Goal: Task Accomplishment & Management: Manage account settings

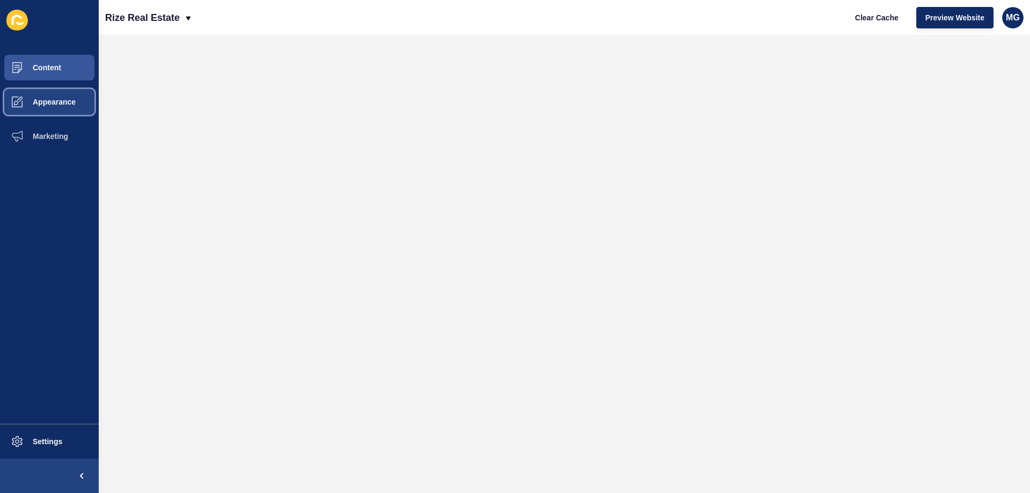
click at [34, 102] on span "Appearance" at bounding box center [36, 102] width 77 height 9
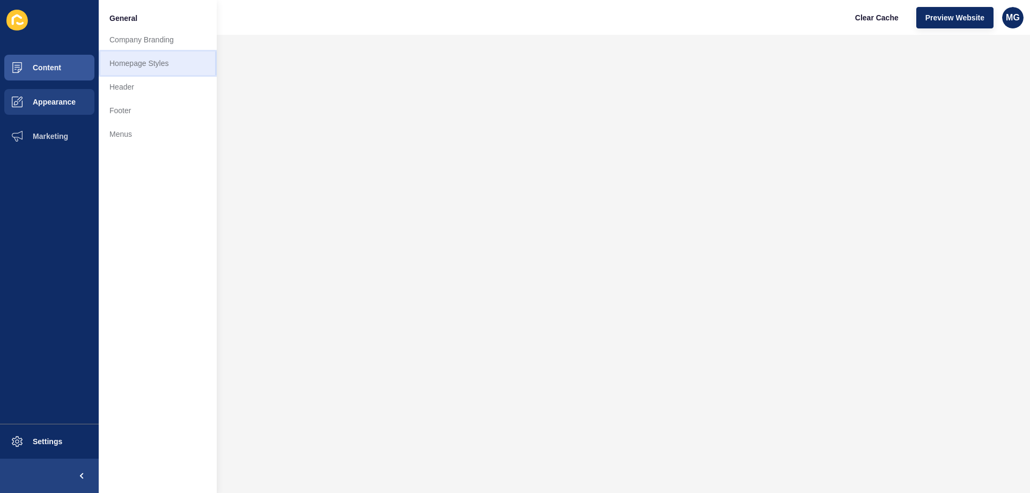
click at [160, 57] on link "Homepage Styles" at bounding box center [158, 64] width 118 height 24
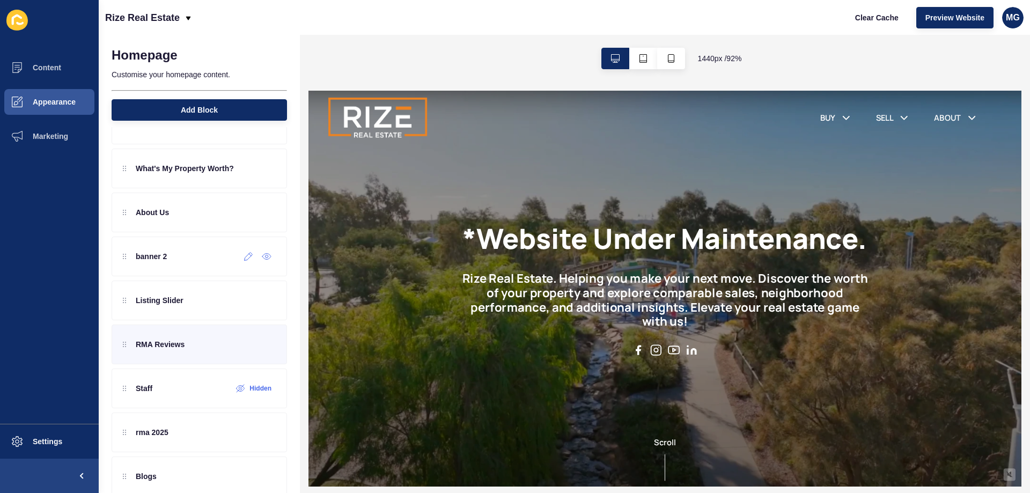
scroll to position [98, 0]
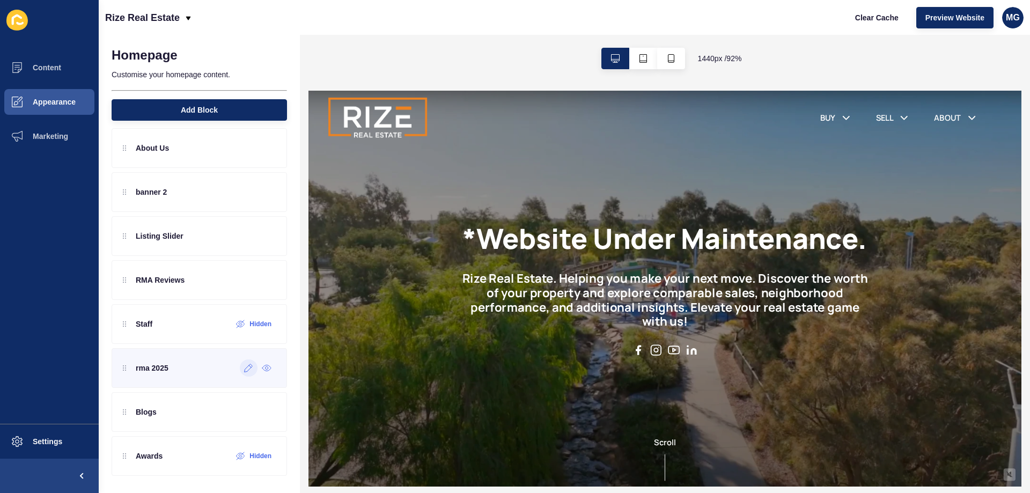
click at [241, 374] on div at bounding box center [249, 368] width 18 height 17
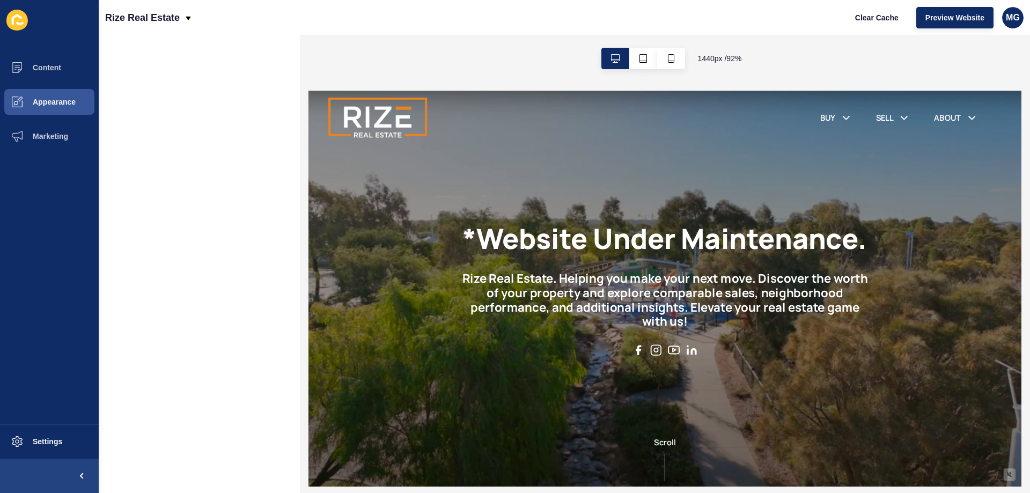
scroll to position [0, 0]
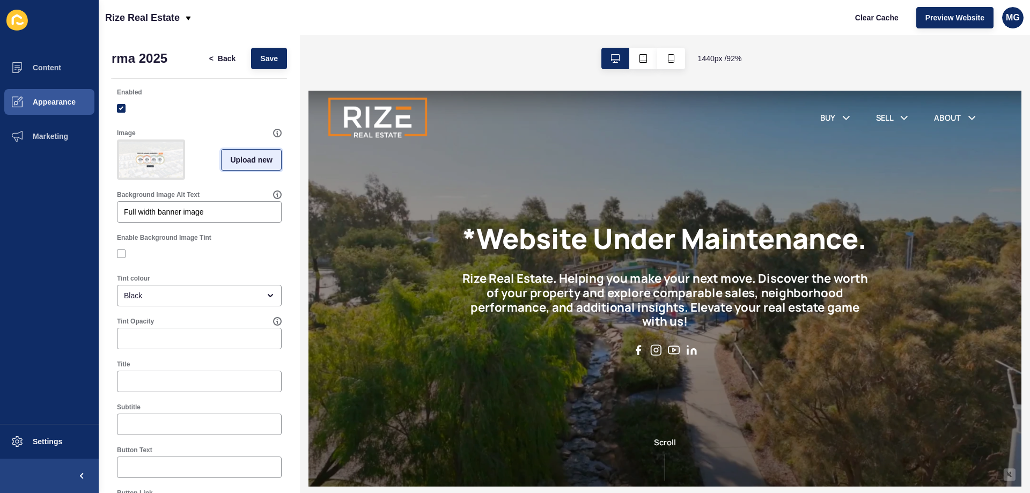
click at [230, 161] on span "Upload new" at bounding box center [251, 160] width 42 height 11
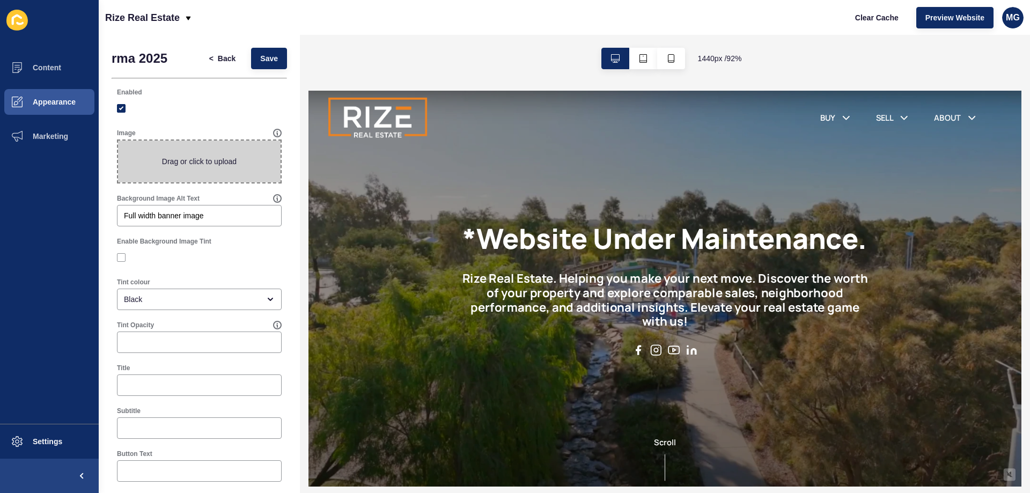
click at [223, 161] on span at bounding box center [199, 162] width 163 height 42
click at [118, 141] on input "Drag or click to upload" at bounding box center [118, 141] width 0 height 0
type input "C:\fakepath\PROUD AWARD WINNERS.png"
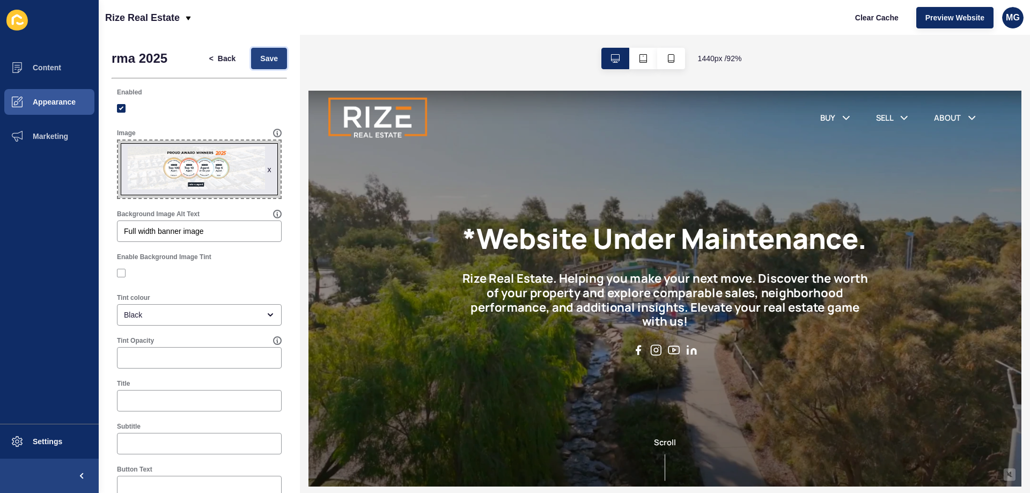
click at [263, 55] on span "Save" at bounding box center [269, 58] width 18 height 11
click at [877, 20] on span "Clear Cache" at bounding box center [876, 17] width 43 height 11
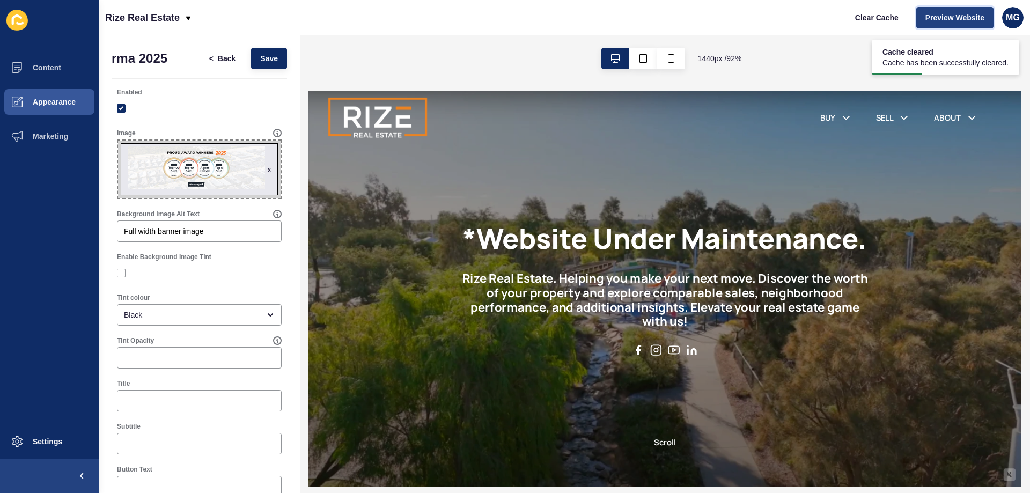
click at [954, 18] on span "Preview Website" at bounding box center [955, 17] width 59 height 11
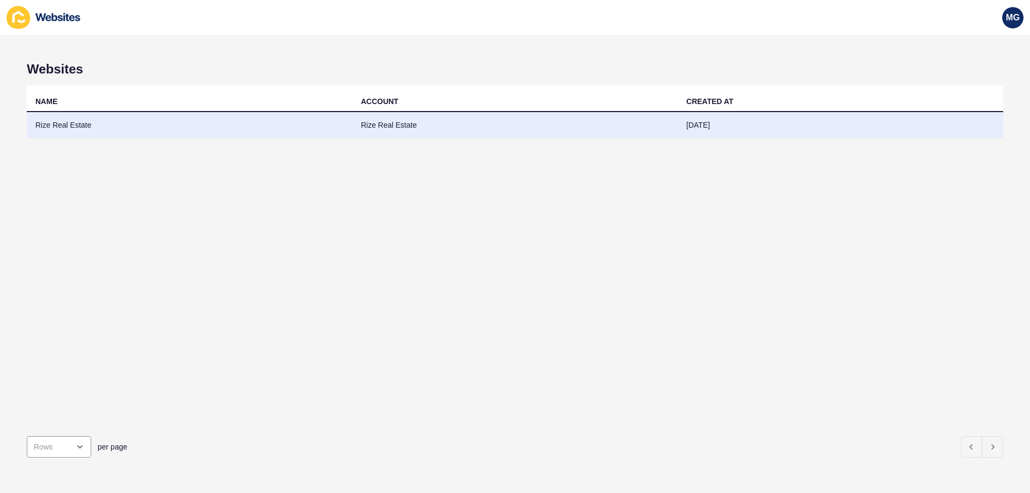
click at [121, 120] on td "Rize Real Estate" at bounding box center [190, 125] width 326 height 26
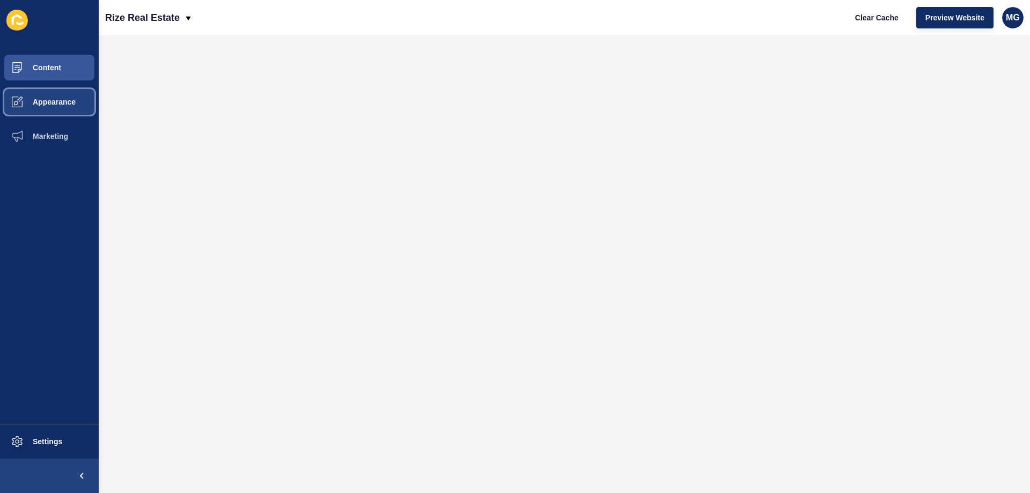
click at [33, 97] on span at bounding box center [17, 102] width 34 height 34
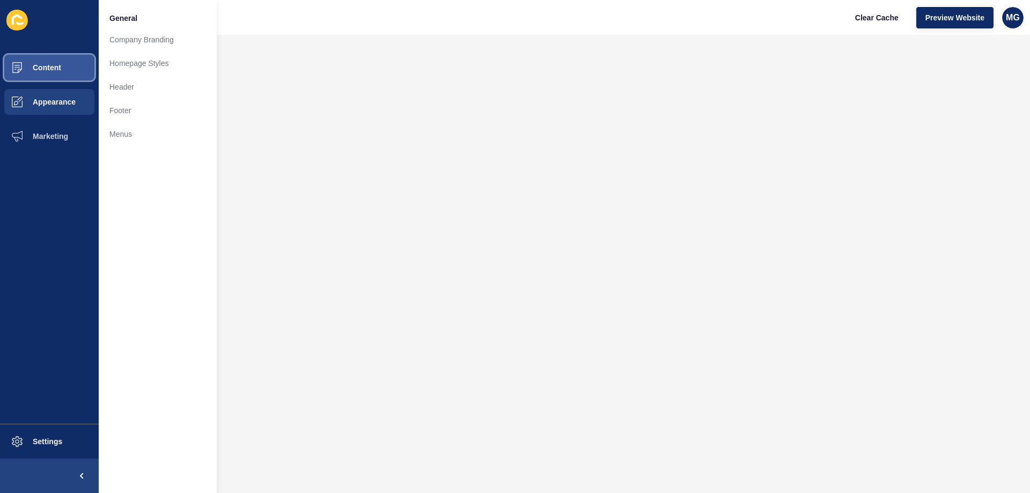
click at [71, 64] on button "Content" at bounding box center [49, 67] width 99 height 34
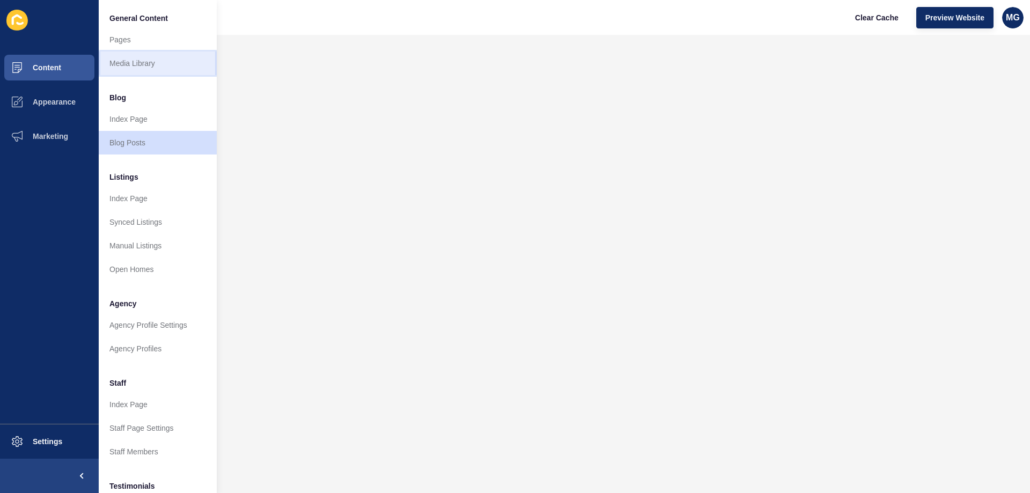
click at [133, 60] on link "Media Library" at bounding box center [158, 64] width 118 height 24
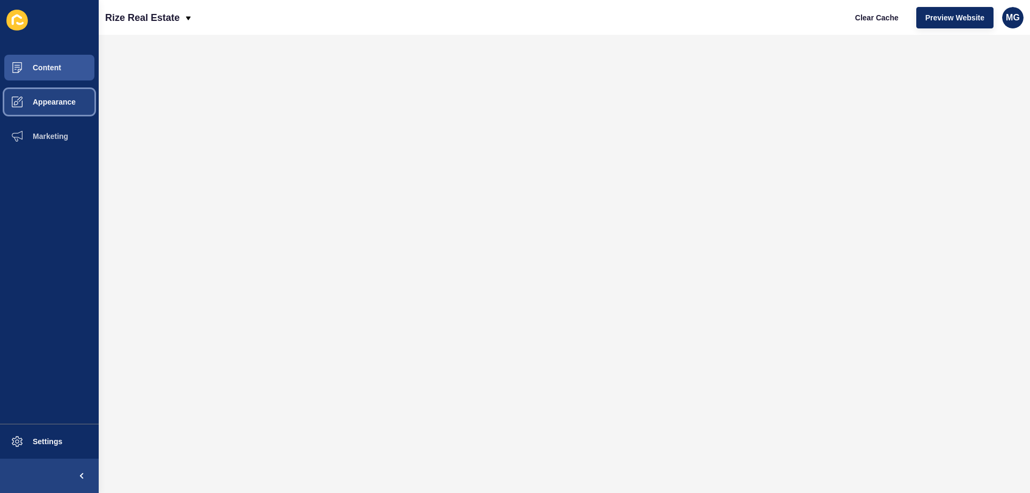
click at [50, 110] on button "Appearance" at bounding box center [49, 102] width 99 height 34
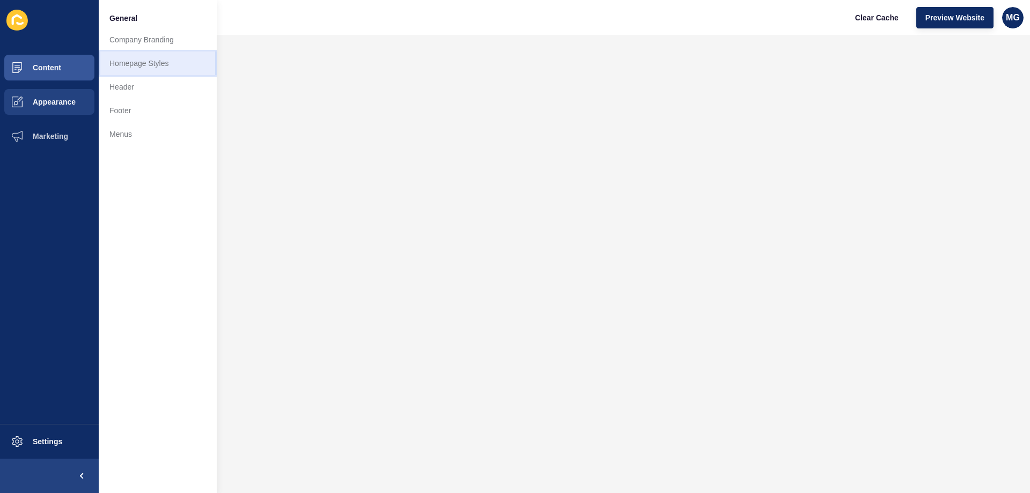
click at [147, 67] on link "Homepage Styles" at bounding box center [158, 64] width 118 height 24
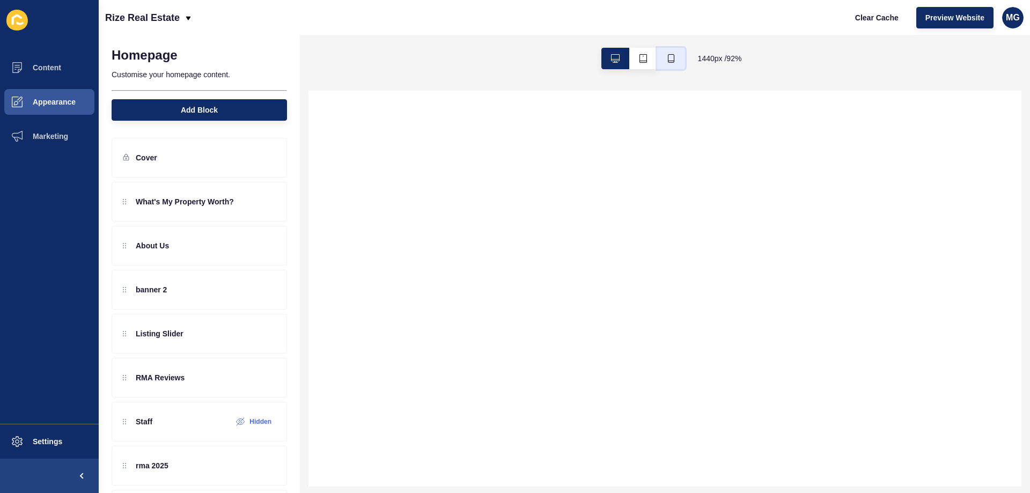
click at [672, 52] on button "button" at bounding box center [671, 58] width 28 height 21
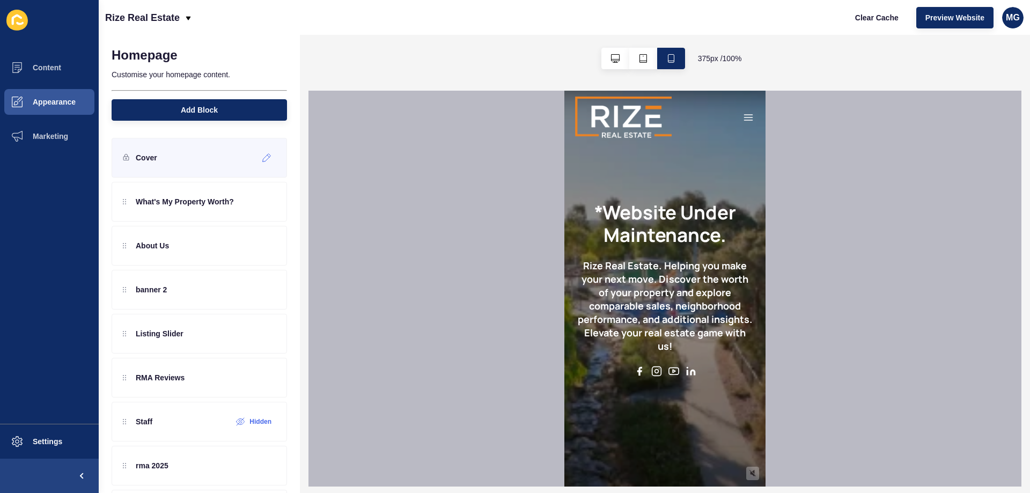
click at [196, 157] on div "Cover" at bounding box center [199, 158] width 175 height 40
click at [262, 157] on icon at bounding box center [266, 157] width 9 height 9
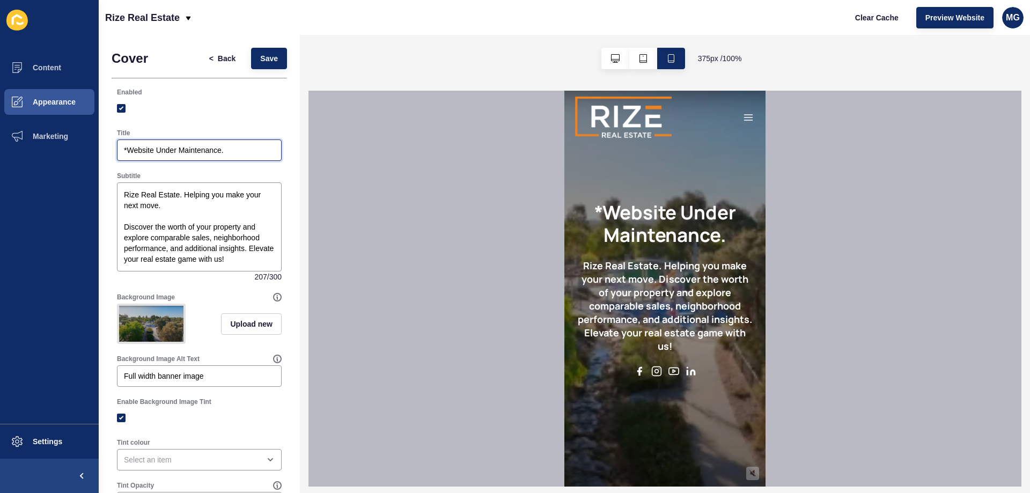
click at [178, 153] on input "*Website Under Maintenance." at bounding box center [199, 150] width 151 height 11
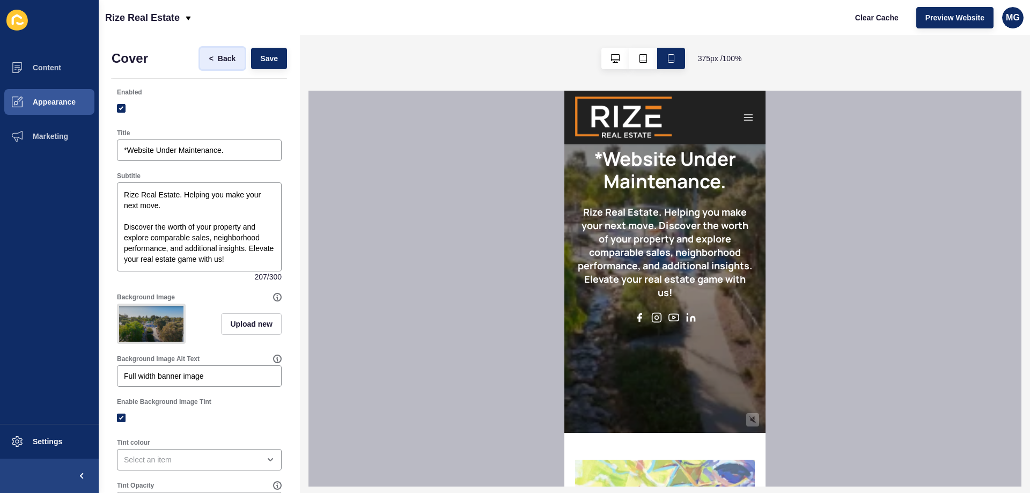
click at [218, 58] on span "Back" at bounding box center [227, 58] width 18 height 11
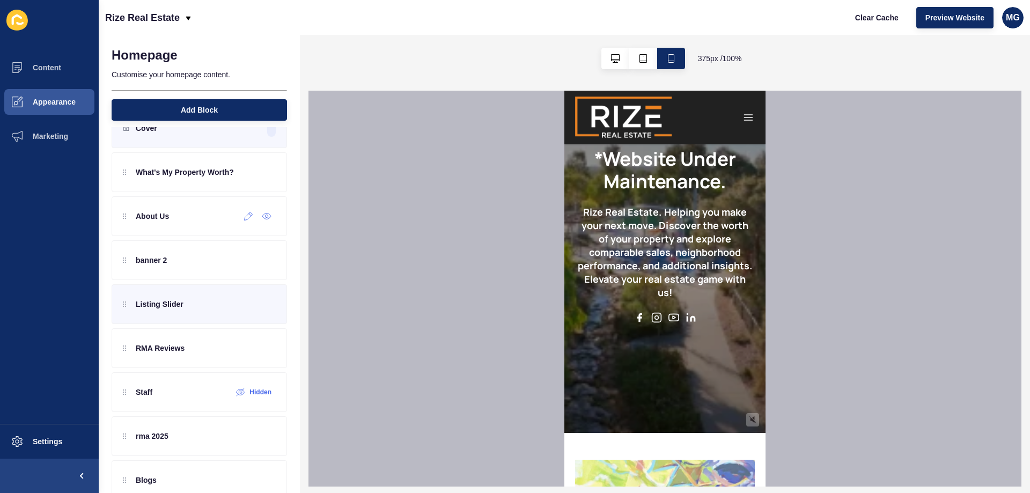
scroll to position [98, 0]
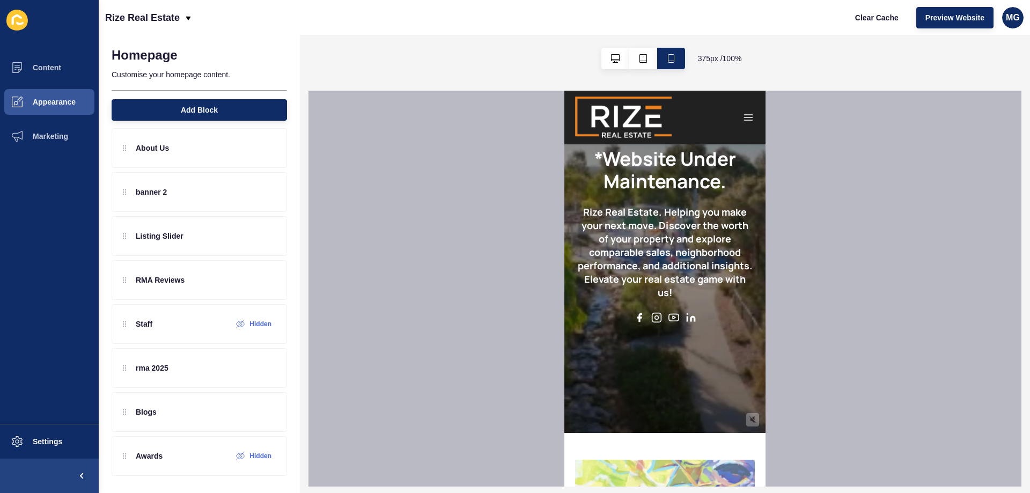
click at [709, 57] on span "375 px / 100 %" at bounding box center [720, 58] width 44 height 11
click at [640, 58] on icon "button" at bounding box center [643, 58] width 9 height 9
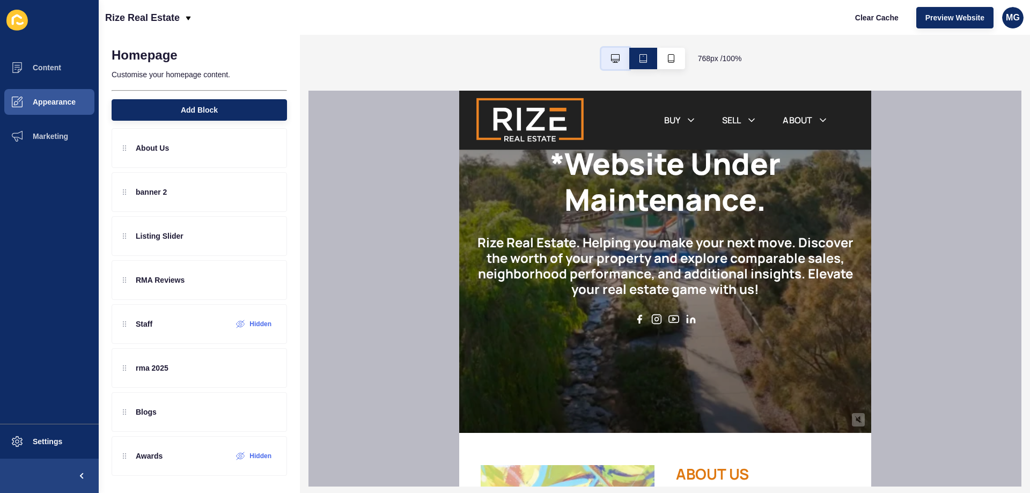
click at [619, 57] on button "button" at bounding box center [616, 58] width 28 height 21
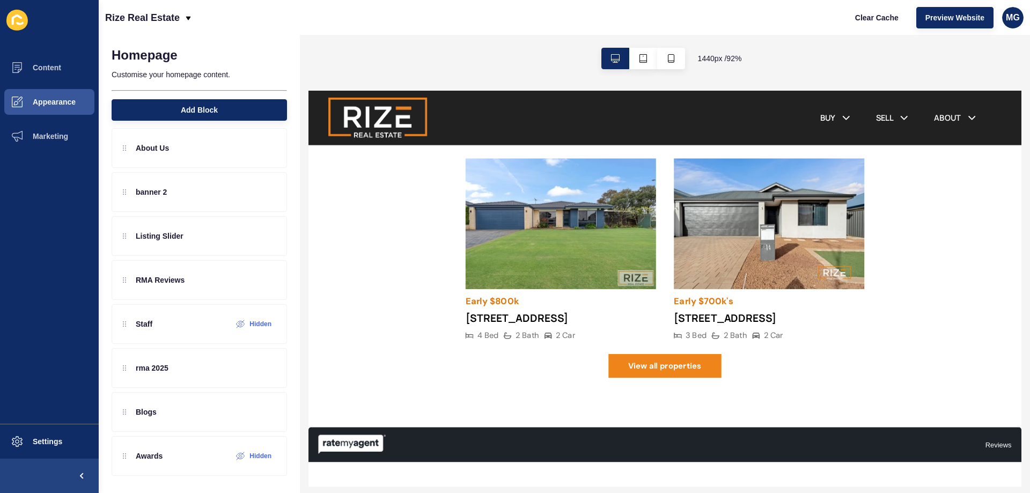
scroll to position [1449, 0]
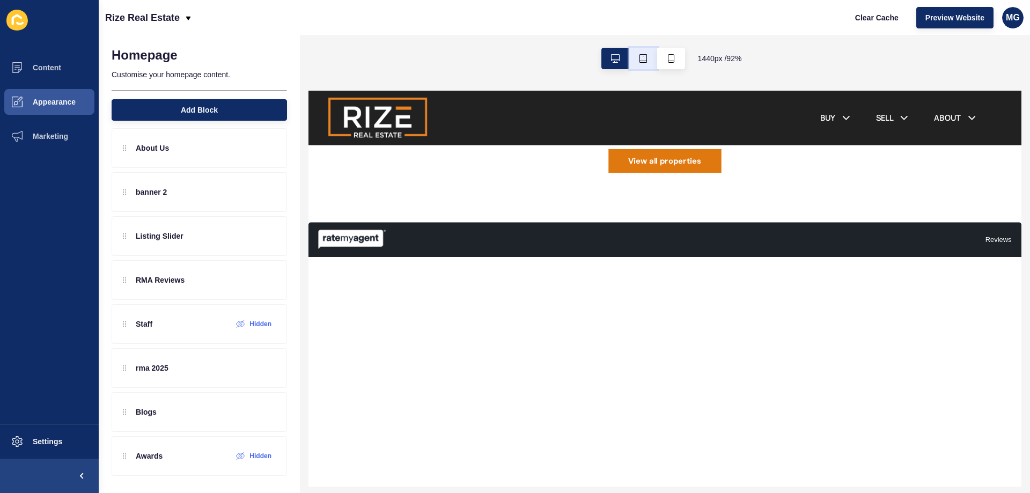
click at [646, 58] on icon "button" at bounding box center [644, 58] width 8 height 9
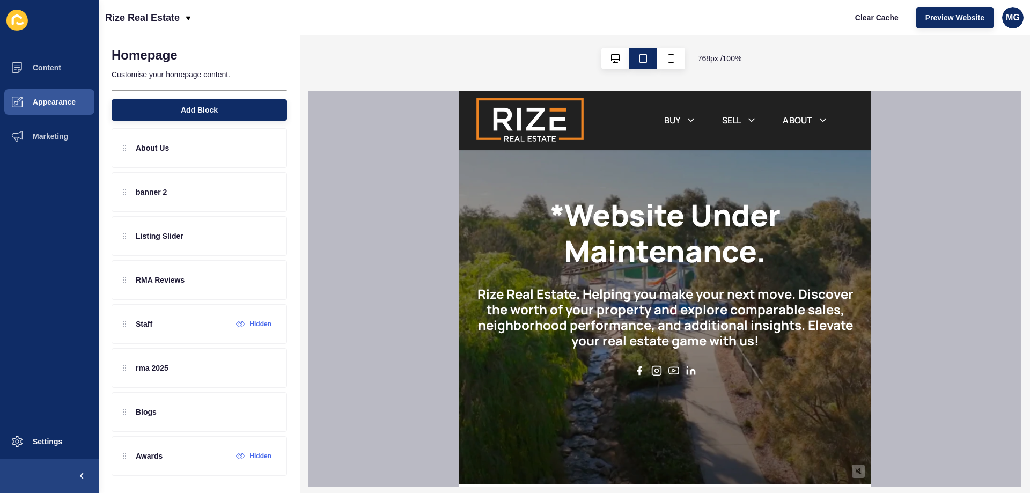
scroll to position [0, 0]
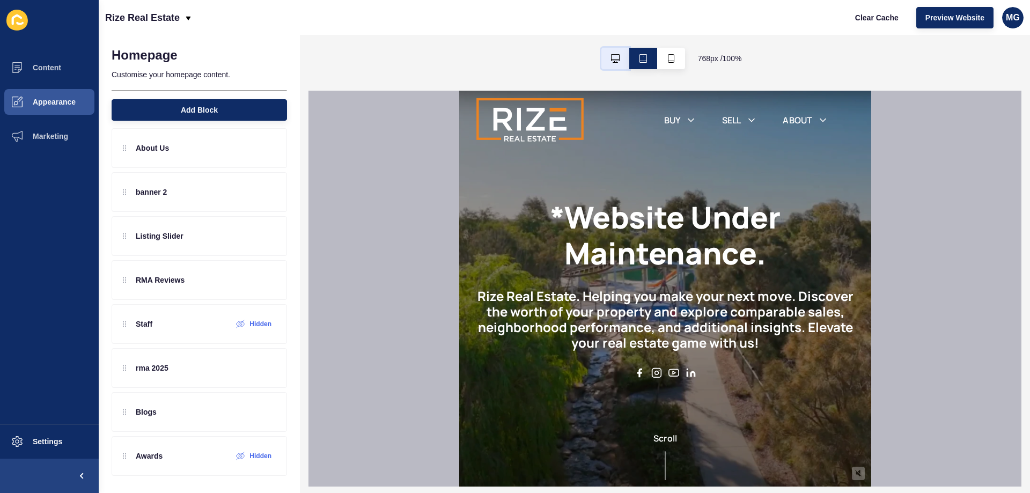
click at [614, 56] on icon "button" at bounding box center [615, 58] width 9 height 9
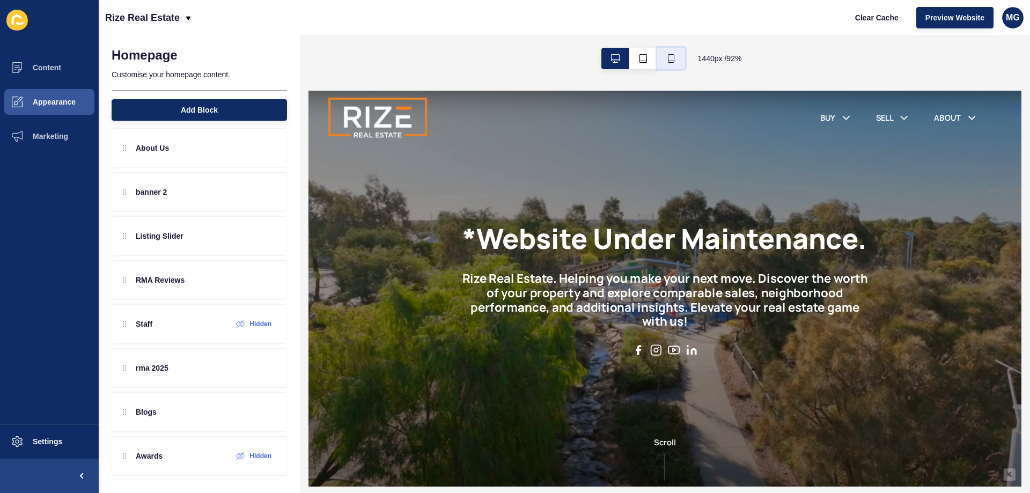
click at [669, 59] on icon "button" at bounding box center [671, 58] width 9 height 9
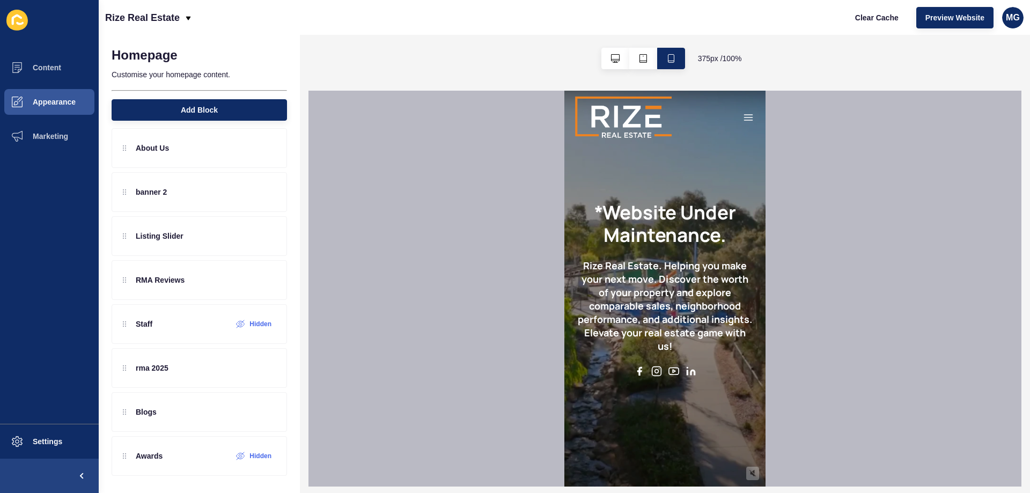
click at [465, 250] on div at bounding box center [665, 289] width 713 height 396
click at [907, 231] on div at bounding box center [665, 289] width 713 height 396
click at [922, 250] on div at bounding box center [665, 289] width 713 height 396
click at [60, 63] on button "Content" at bounding box center [49, 67] width 99 height 34
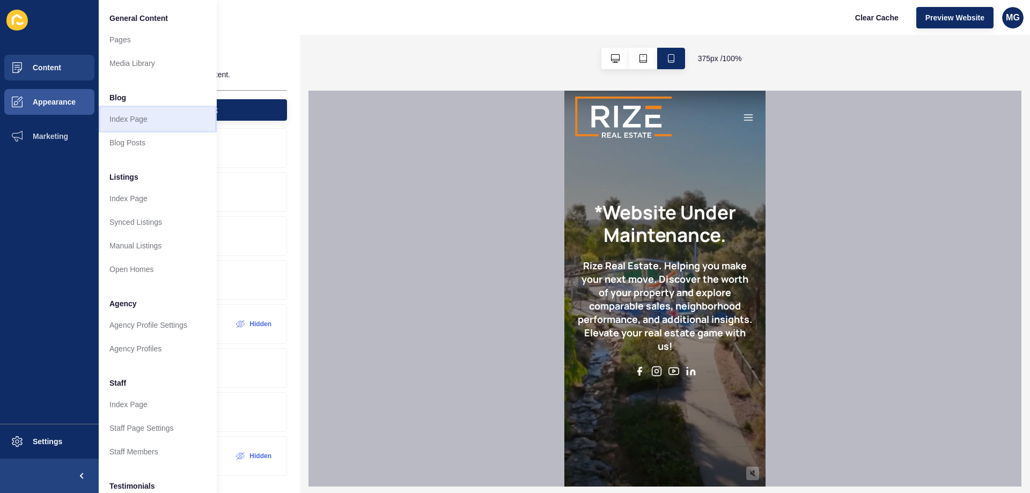
click at [136, 123] on link "Index Page" at bounding box center [158, 119] width 118 height 24
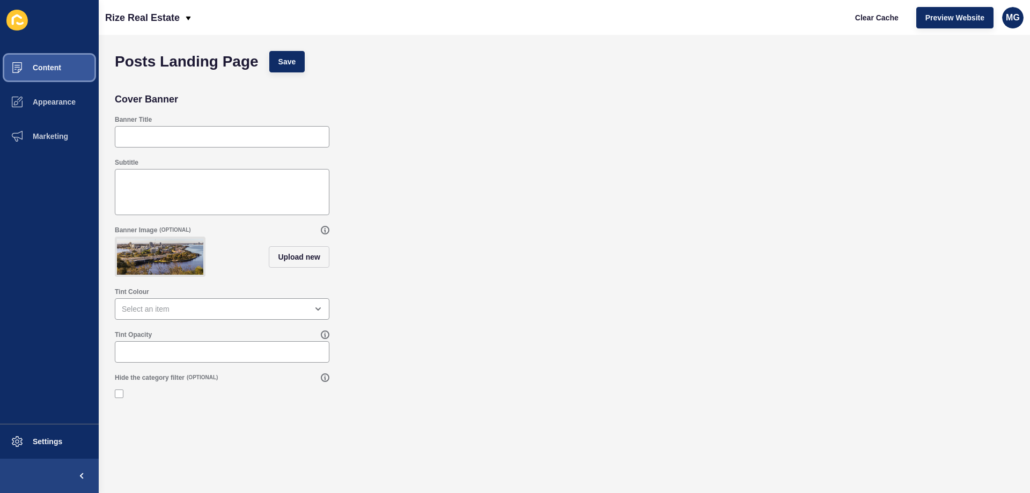
click at [21, 74] on span at bounding box center [17, 67] width 34 height 34
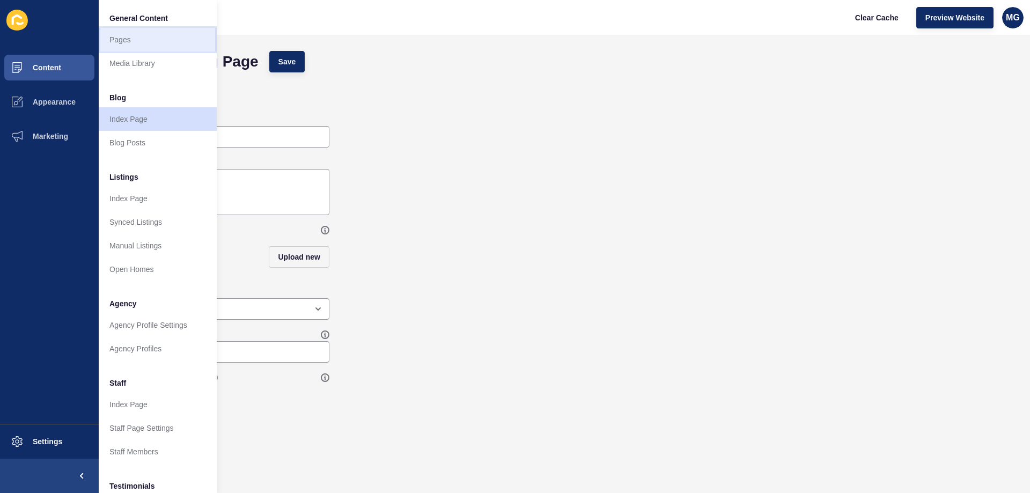
click at [130, 41] on link "Pages" at bounding box center [158, 40] width 118 height 24
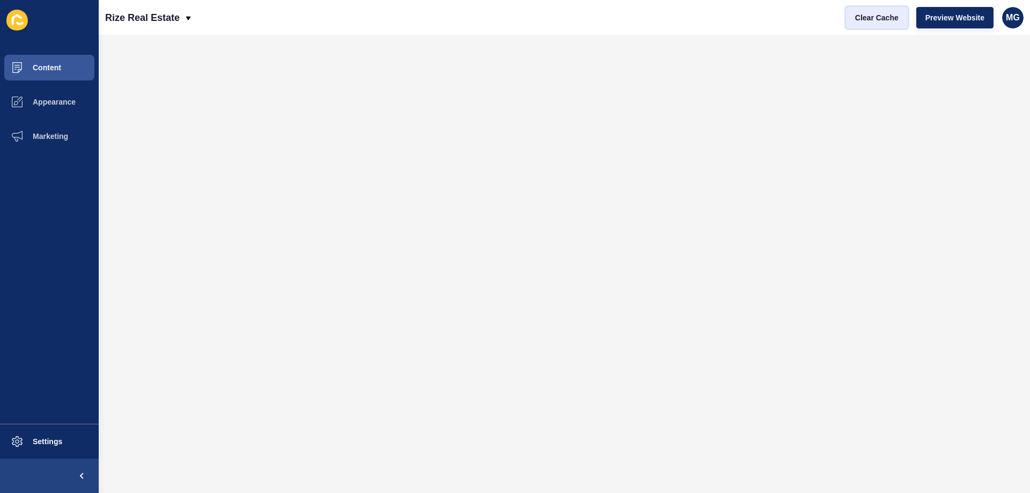
click at [876, 25] on button "Clear Cache" at bounding box center [877, 17] width 62 height 21
click at [937, 24] on button "Preview Website" at bounding box center [955, 17] width 77 height 21
click at [893, 23] on span "Clear Cache" at bounding box center [876, 17] width 43 height 11
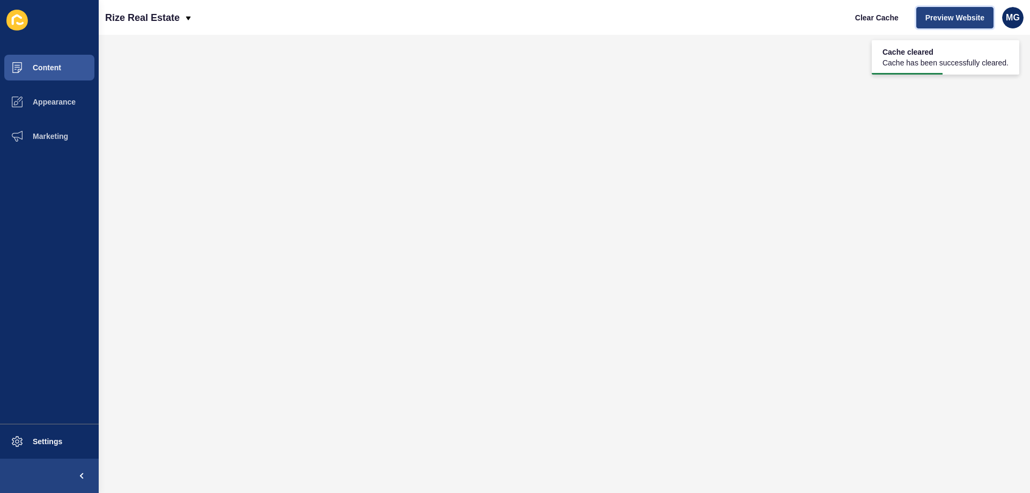
click at [934, 15] on span "Preview Website" at bounding box center [955, 17] width 59 height 11
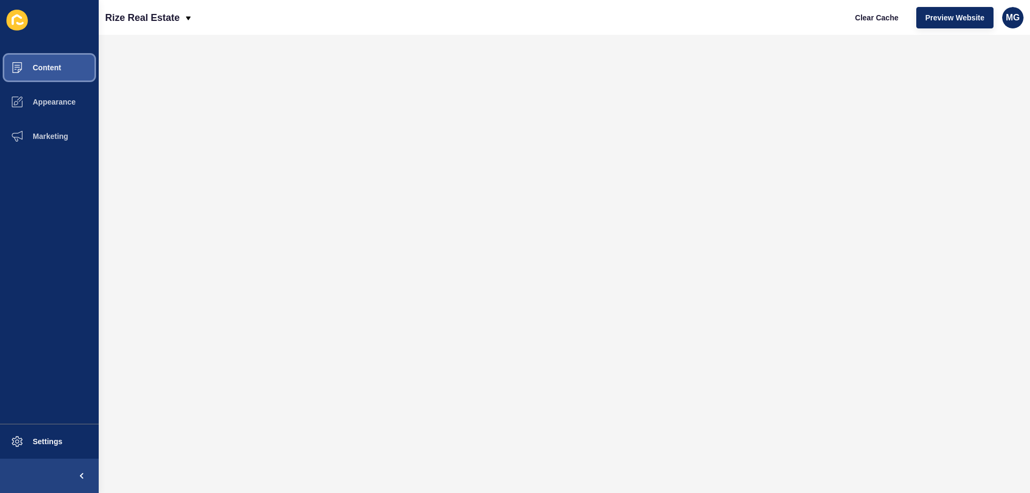
click at [69, 59] on button "Content" at bounding box center [49, 67] width 99 height 34
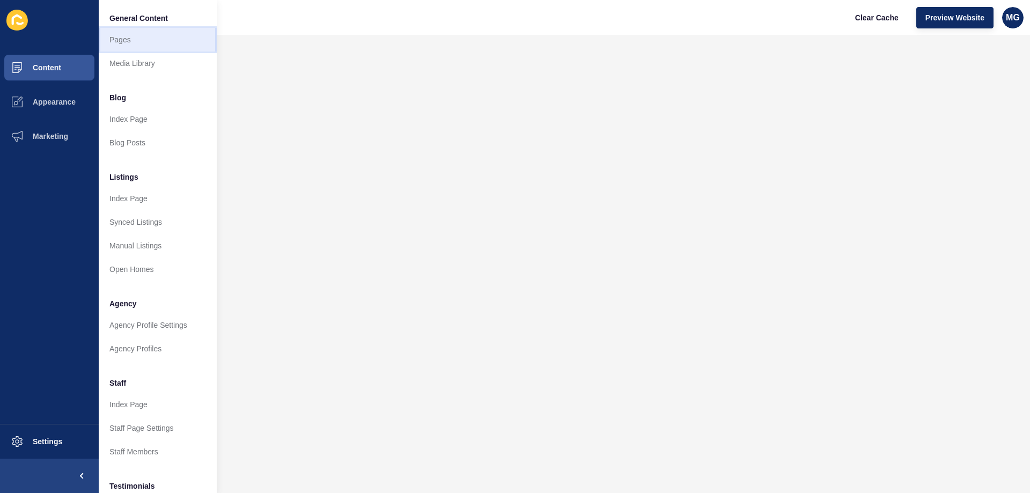
click at [137, 42] on link "Pages" at bounding box center [158, 40] width 118 height 24
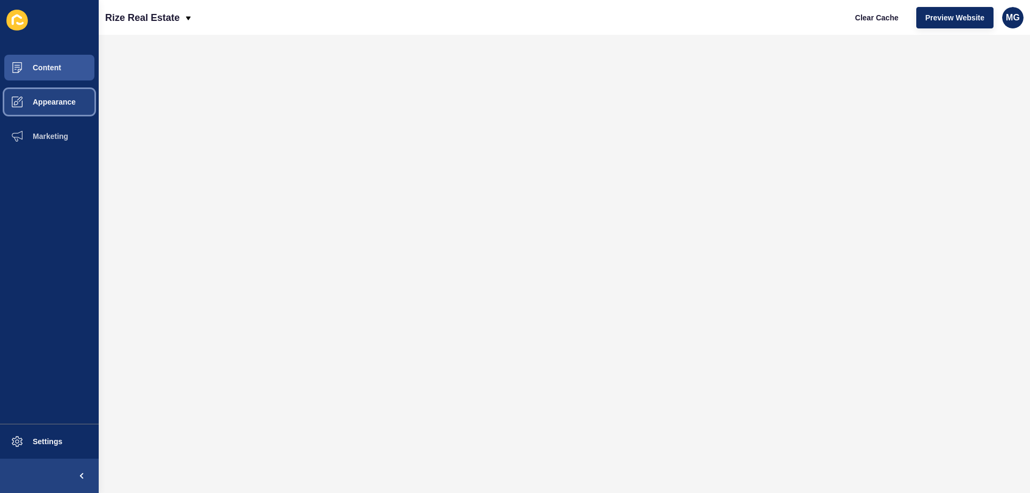
click at [55, 99] on span "Appearance" at bounding box center [36, 102] width 77 height 9
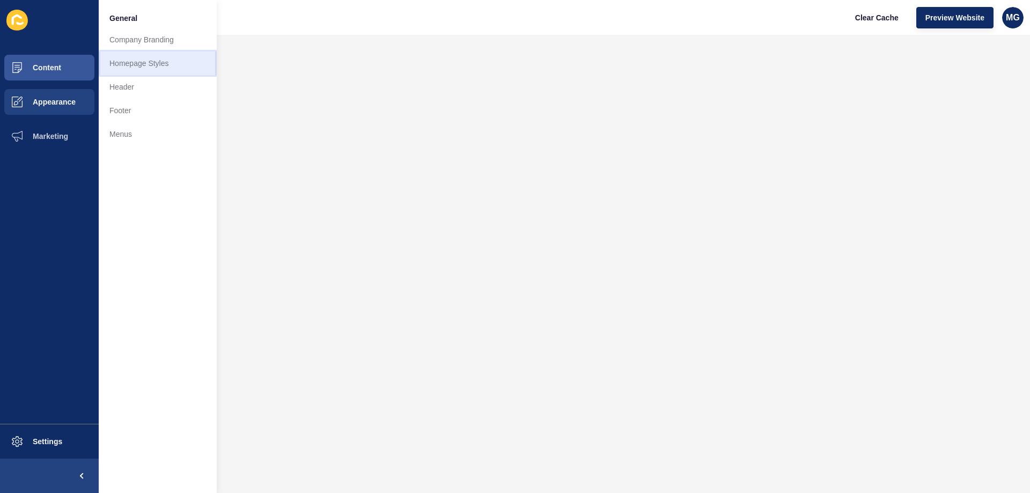
click at [152, 67] on link "Homepage Styles" at bounding box center [158, 64] width 118 height 24
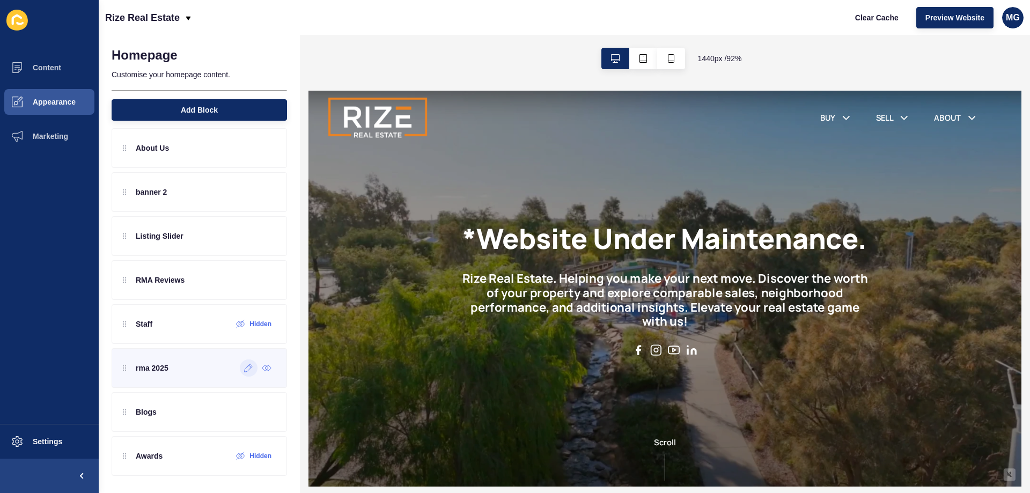
click at [240, 373] on div at bounding box center [249, 368] width 18 height 17
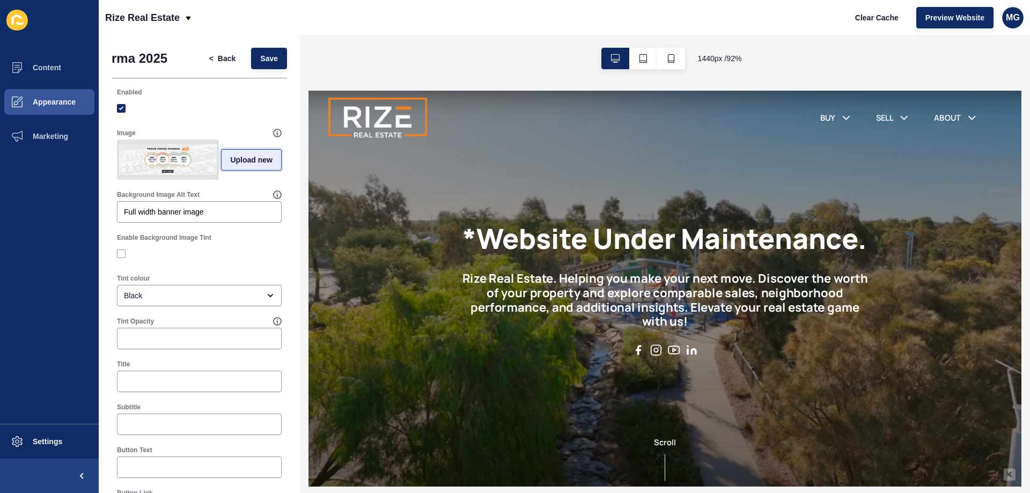
click at [240, 162] on span "Upload new" at bounding box center [251, 160] width 42 height 11
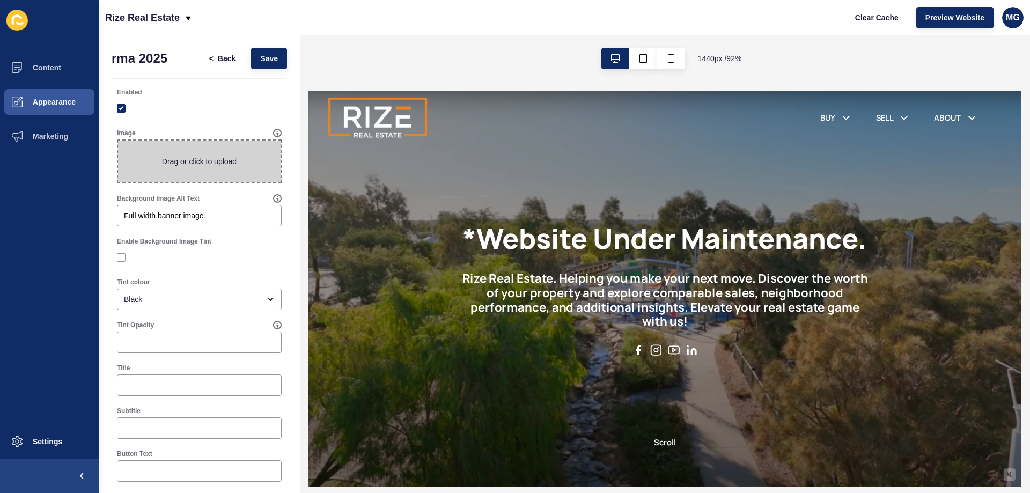
click at [215, 160] on span at bounding box center [199, 162] width 163 height 42
click at [118, 141] on input "Drag or click to upload" at bounding box center [118, 141] width 0 height 0
type input "C:\fakepath\1.png"
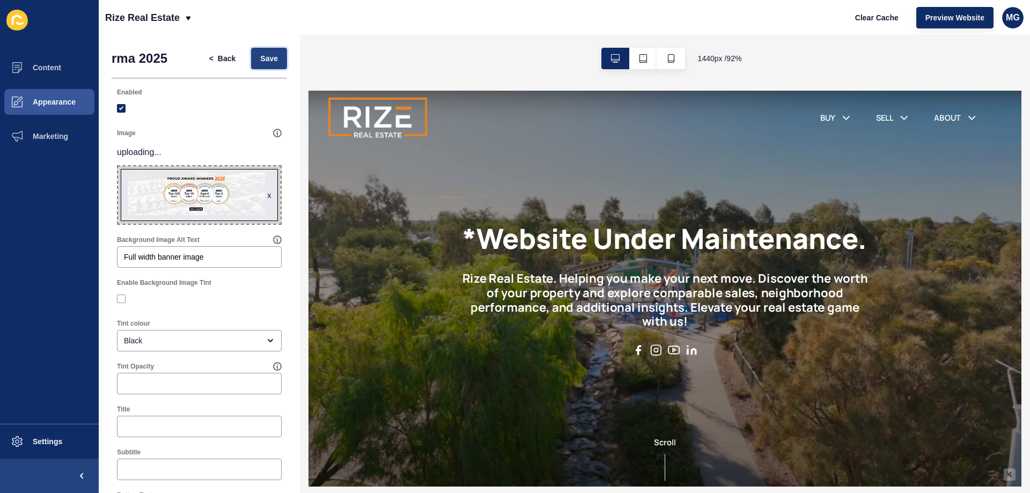
click at [260, 57] on span "Save" at bounding box center [269, 58] width 18 height 11
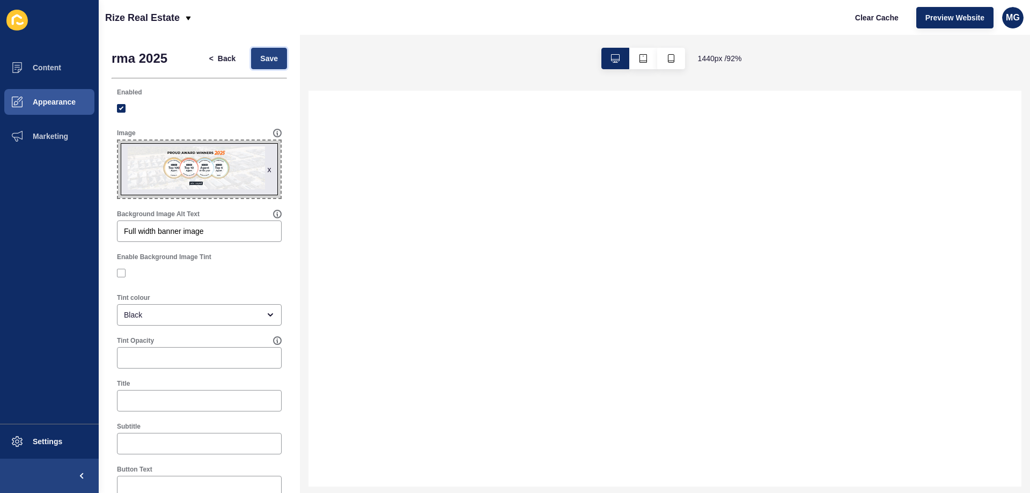
click at [266, 52] on button "Save" at bounding box center [269, 58] width 36 height 21
click at [223, 54] on span "Back" at bounding box center [227, 58] width 18 height 11
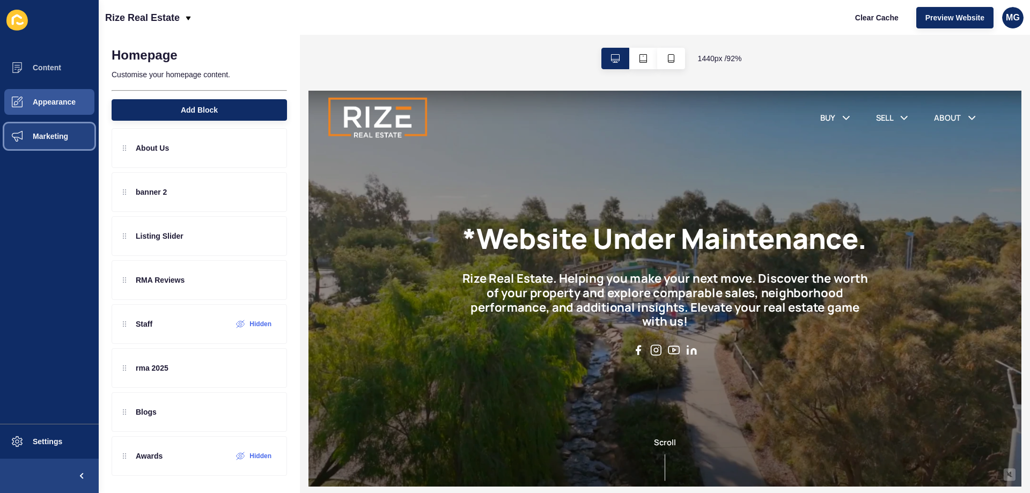
click at [62, 131] on button "Marketing" at bounding box center [49, 136] width 99 height 34
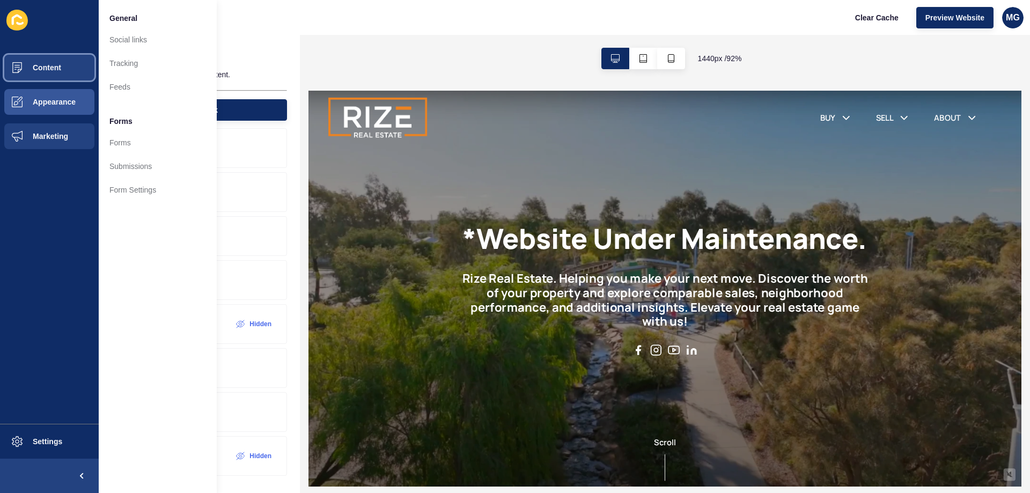
click at [72, 67] on button "Content" at bounding box center [49, 67] width 99 height 34
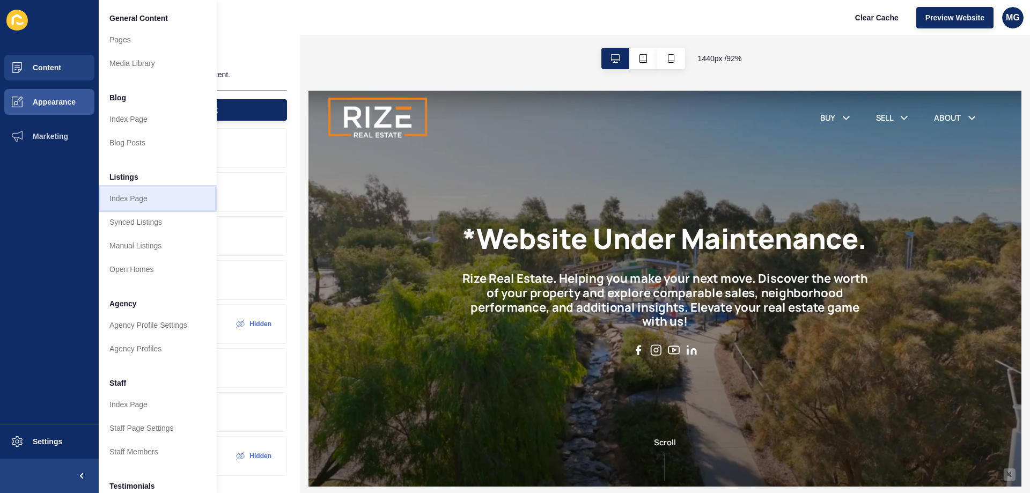
click at [148, 193] on link "Index Page" at bounding box center [158, 199] width 118 height 24
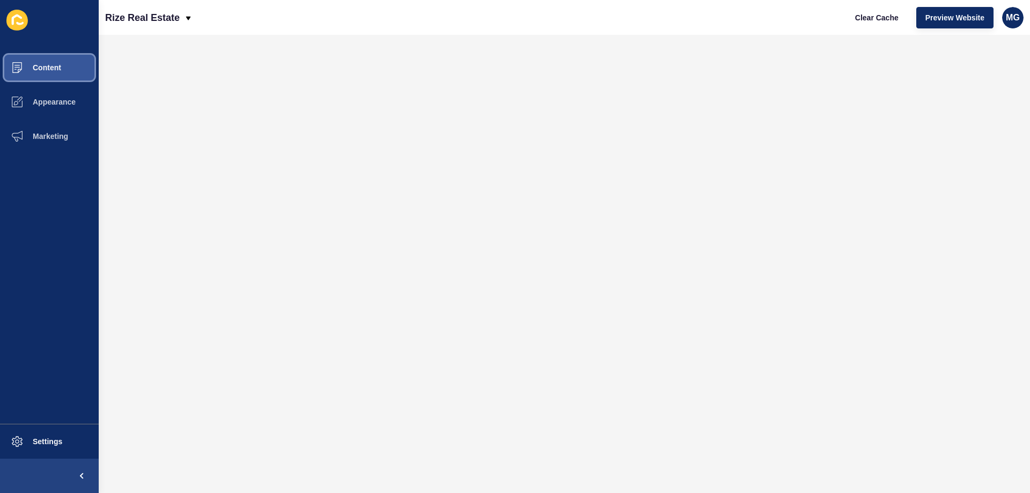
click at [55, 57] on button "Content" at bounding box center [49, 67] width 99 height 34
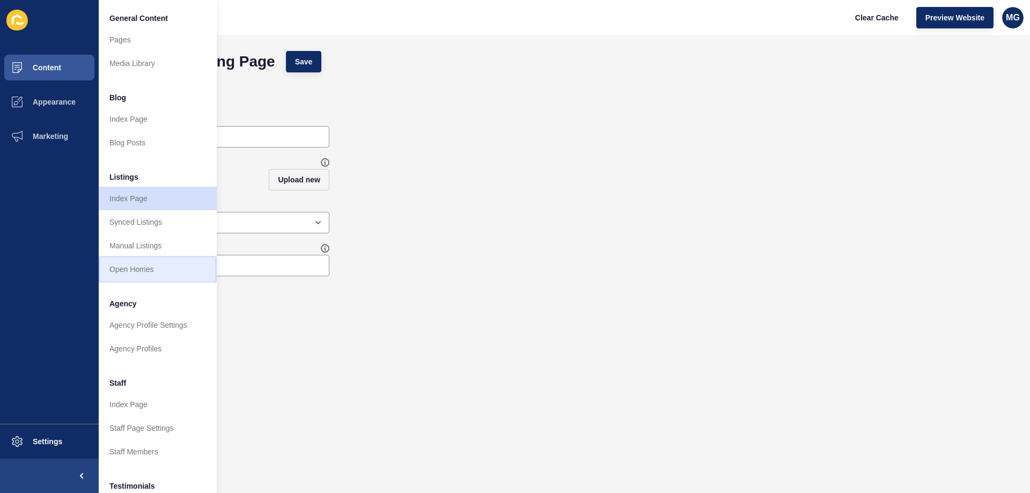
click at [138, 265] on link "Open Homes" at bounding box center [158, 270] width 118 height 24
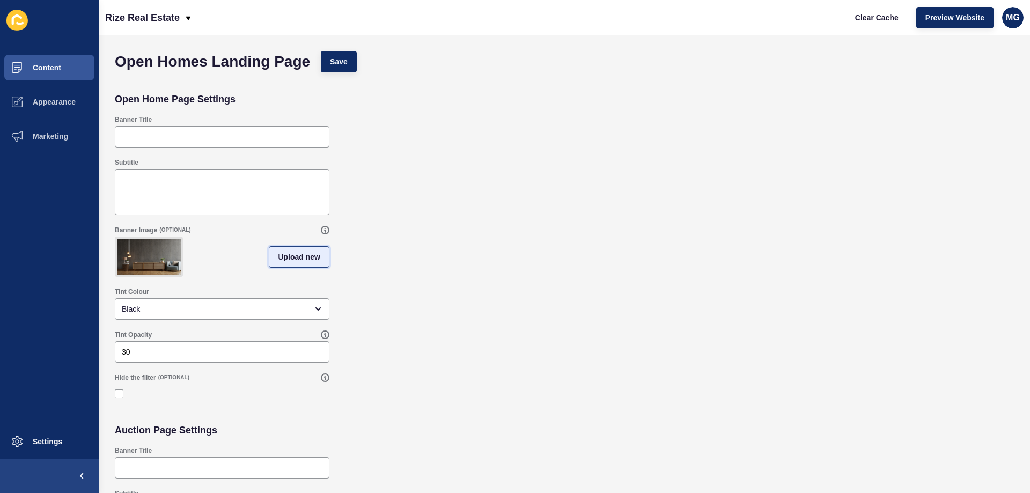
click at [295, 255] on span "Upload new" at bounding box center [299, 257] width 42 height 11
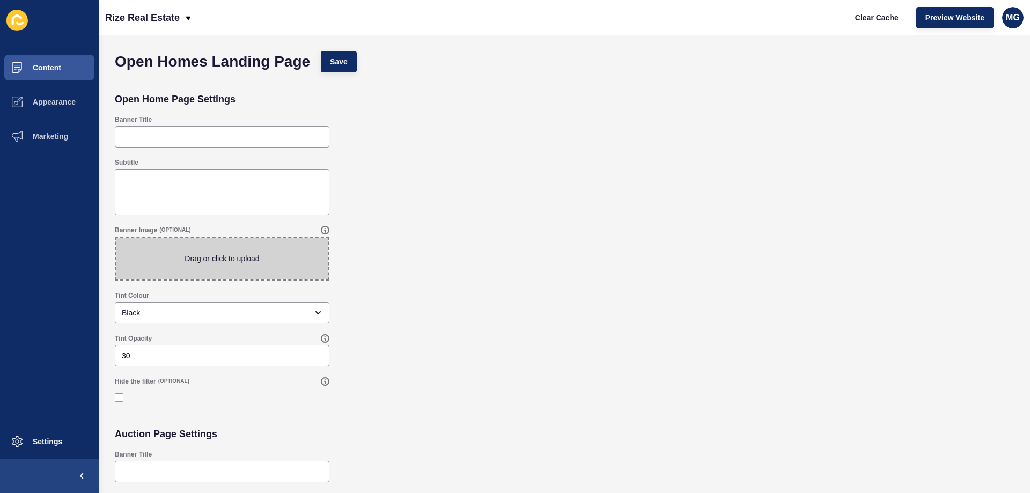
click at [271, 257] on span at bounding box center [222, 259] width 213 height 42
click at [116, 238] on input "Drag or click to upload" at bounding box center [116, 238] width 0 height 0
type input "C:\fakepath\3.png"
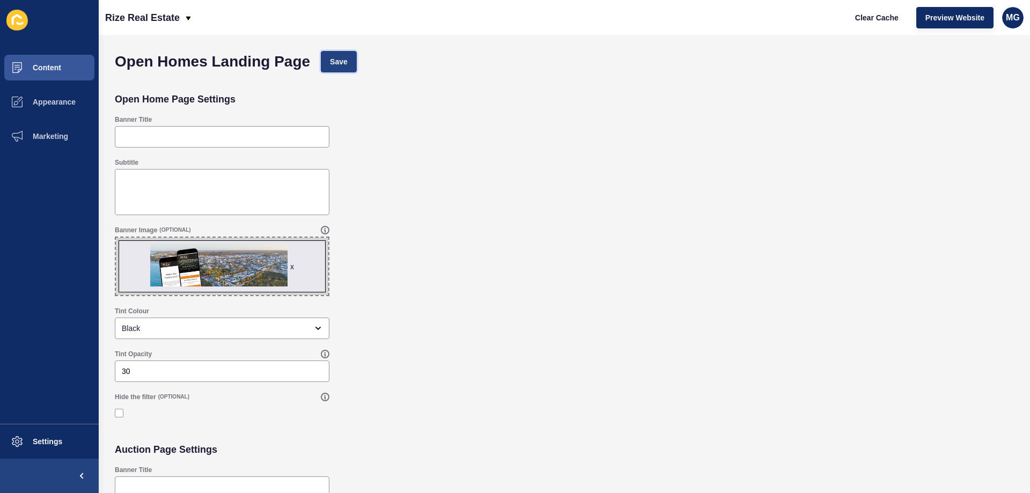
click at [339, 61] on span "Save" at bounding box center [339, 61] width 18 height 11
click at [343, 60] on span "Save" at bounding box center [339, 61] width 18 height 11
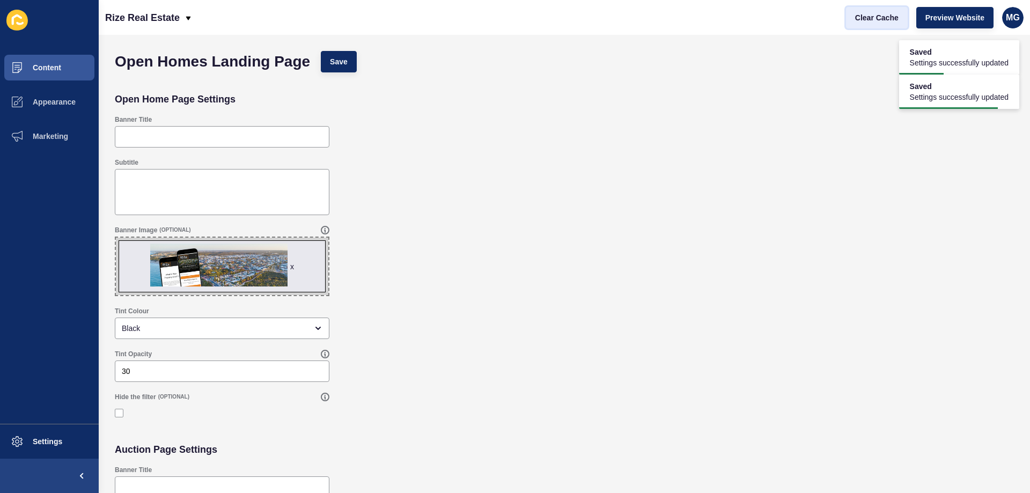
click at [861, 16] on span "Clear Cache" at bounding box center [876, 17] width 43 height 11
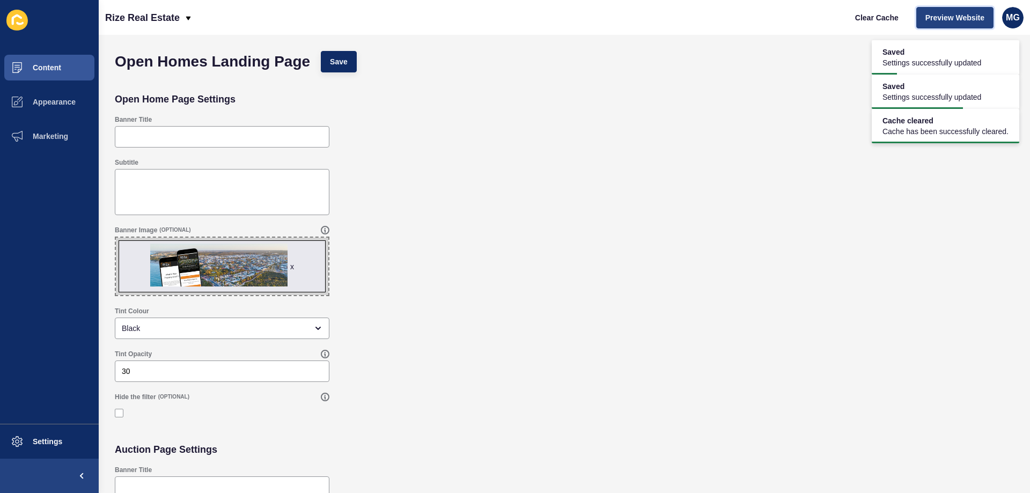
click at [926, 17] on span "Preview Website" at bounding box center [955, 17] width 59 height 11
click at [931, 17] on span "Preview Website" at bounding box center [955, 17] width 59 height 11
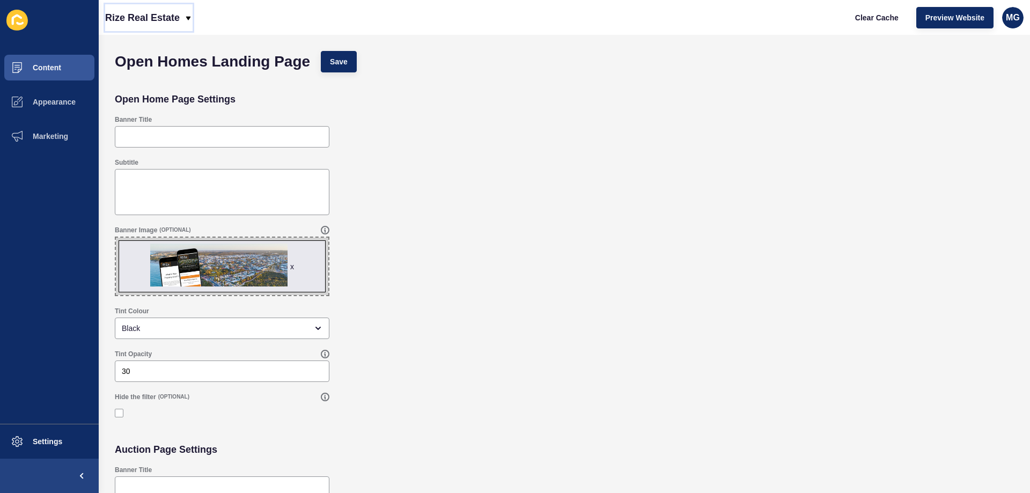
click at [131, 17] on p "Rize Real Estate" at bounding box center [142, 17] width 75 height 27
click at [166, 50] on div "Back to website list" at bounding box center [152, 49] width 77 height 19
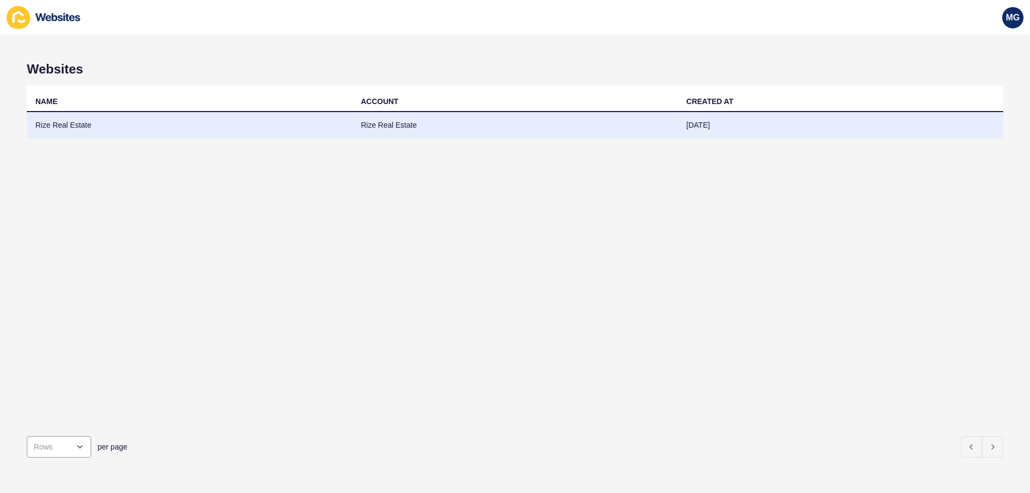
click at [62, 123] on td "Rize Real Estate" at bounding box center [190, 125] width 326 height 26
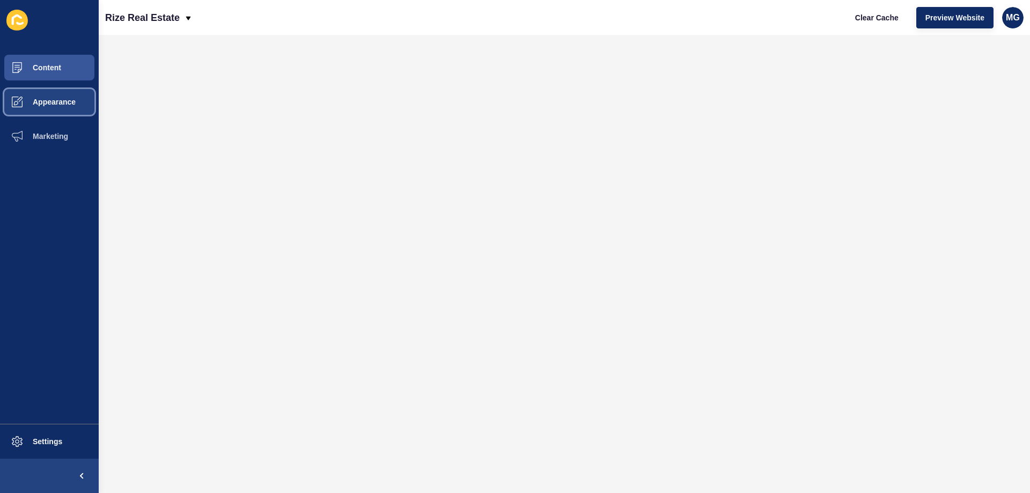
click at [36, 87] on button "Appearance" at bounding box center [49, 102] width 99 height 34
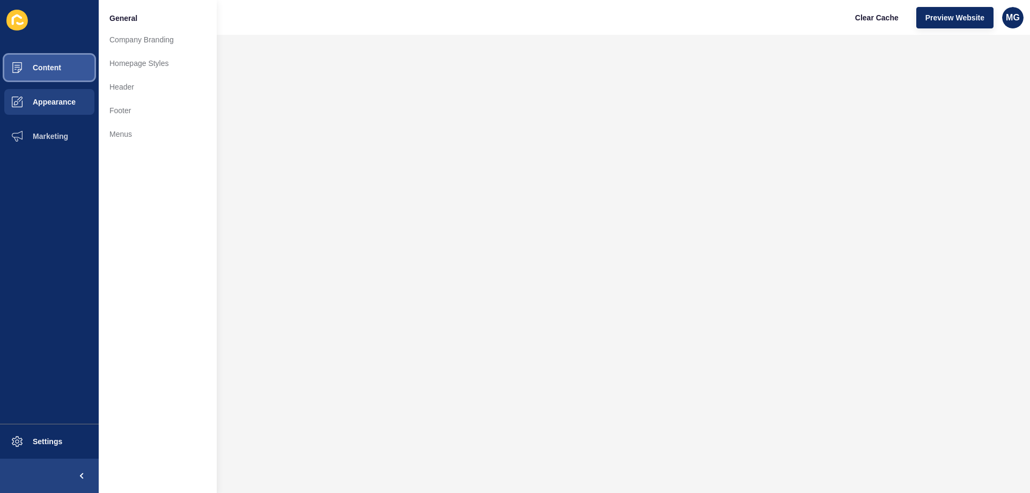
click at [30, 63] on span at bounding box center [17, 67] width 34 height 34
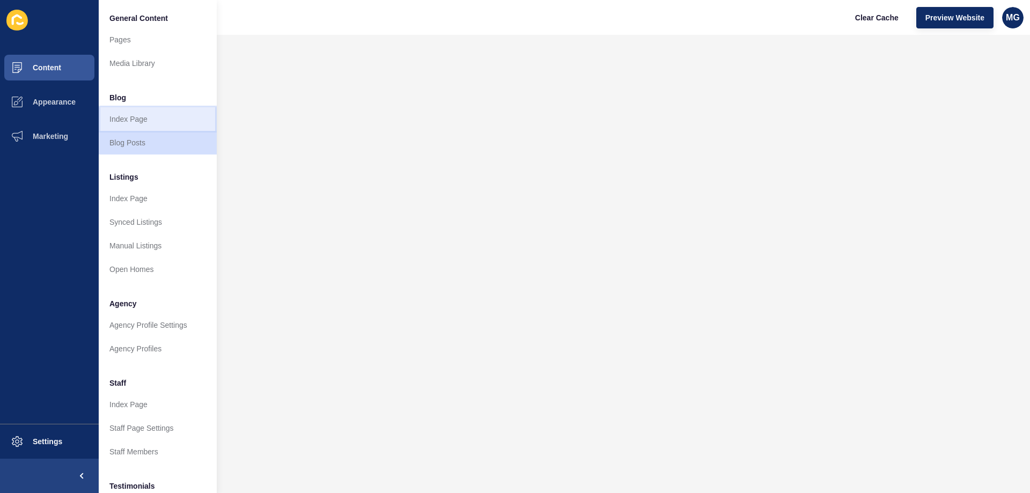
click at [147, 120] on link "Index Page" at bounding box center [158, 119] width 118 height 24
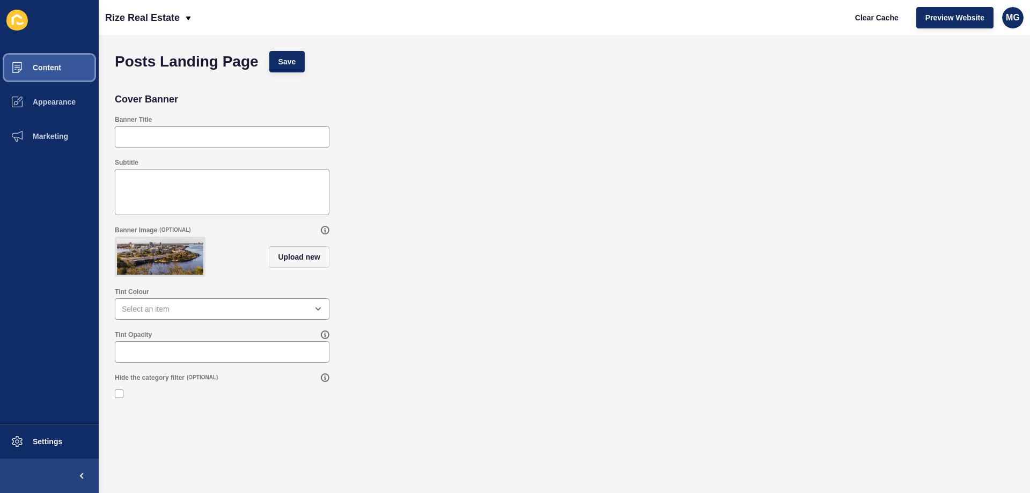
click at [68, 68] on button "Content" at bounding box center [49, 67] width 99 height 34
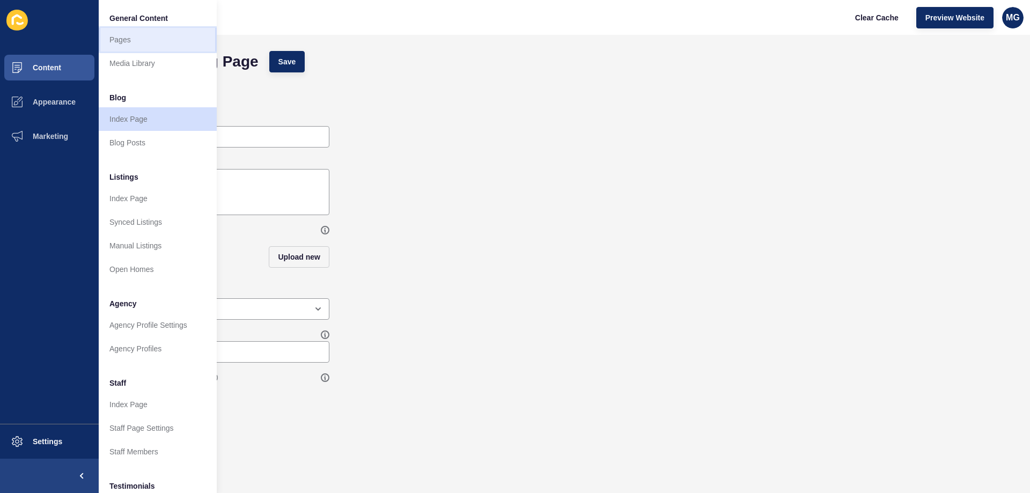
click at [148, 39] on link "Pages" at bounding box center [158, 40] width 118 height 24
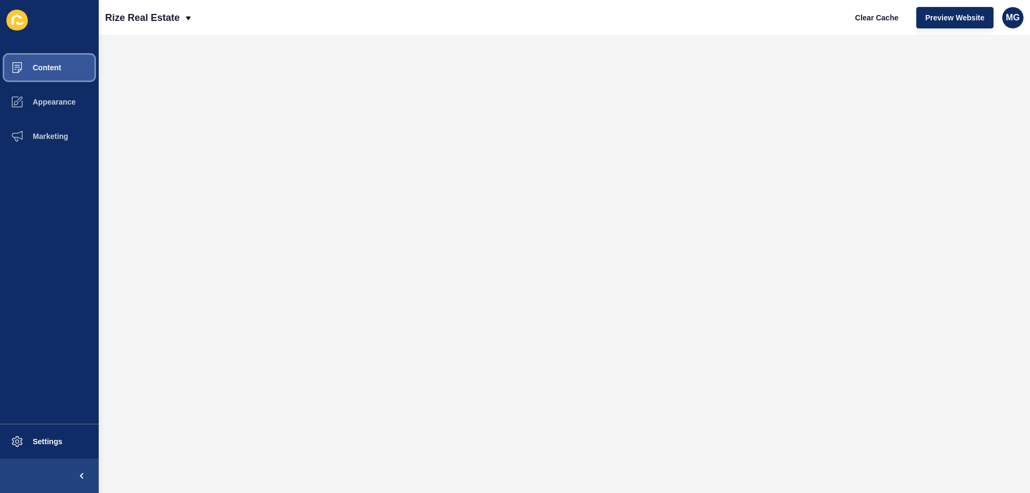
click at [64, 70] on button "Content" at bounding box center [49, 67] width 99 height 34
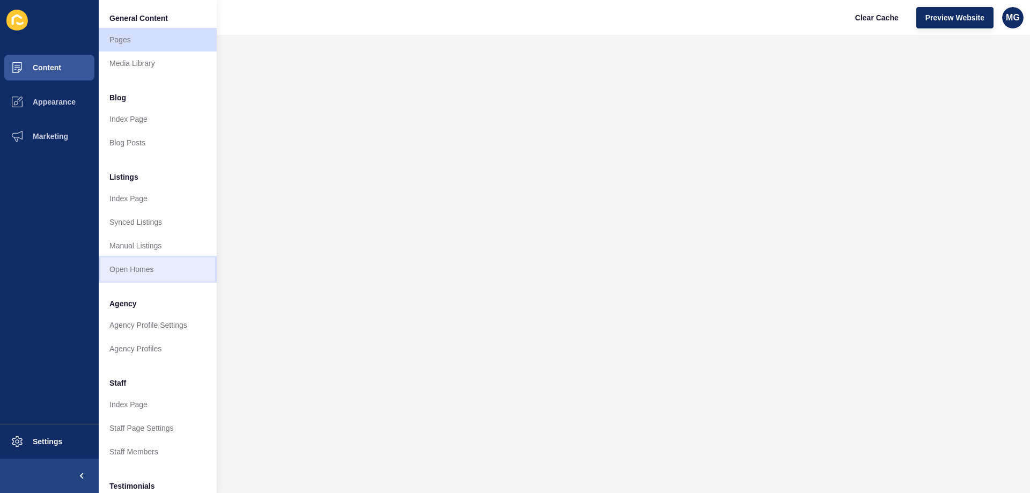
click at [137, 260] on link "Open Homes" at bounding box center [158, 270] width 118 height 24
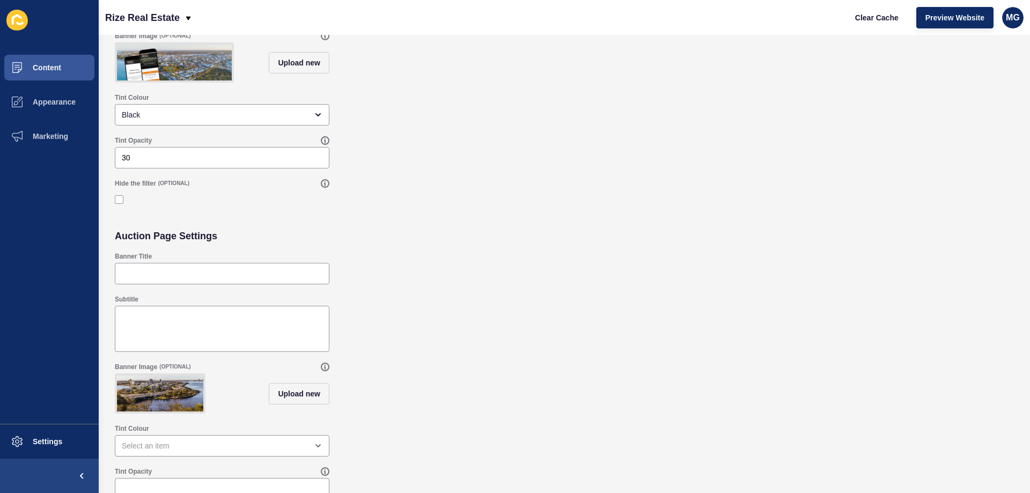
scroll to position [222, 0]
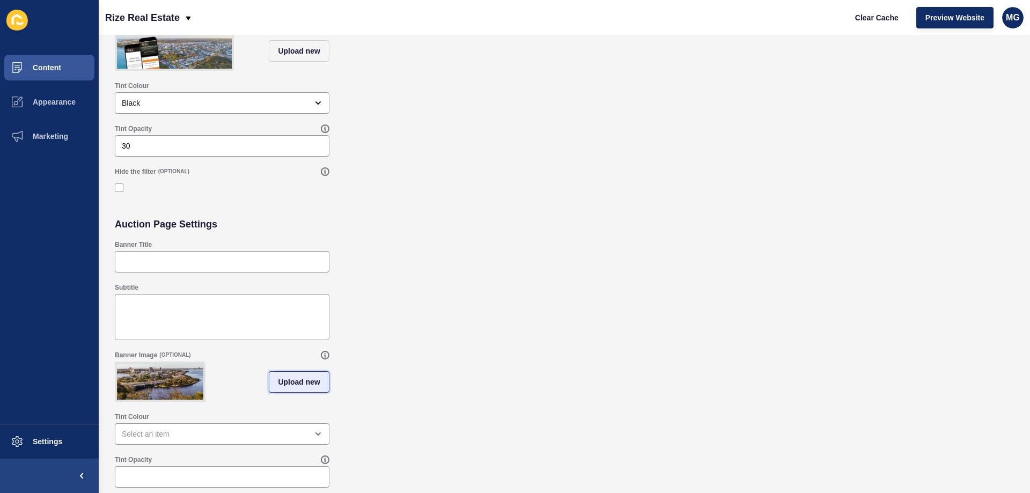
click at [299, 371] on button "Upload new" at bounding box center [299, 381] width 61 height 21
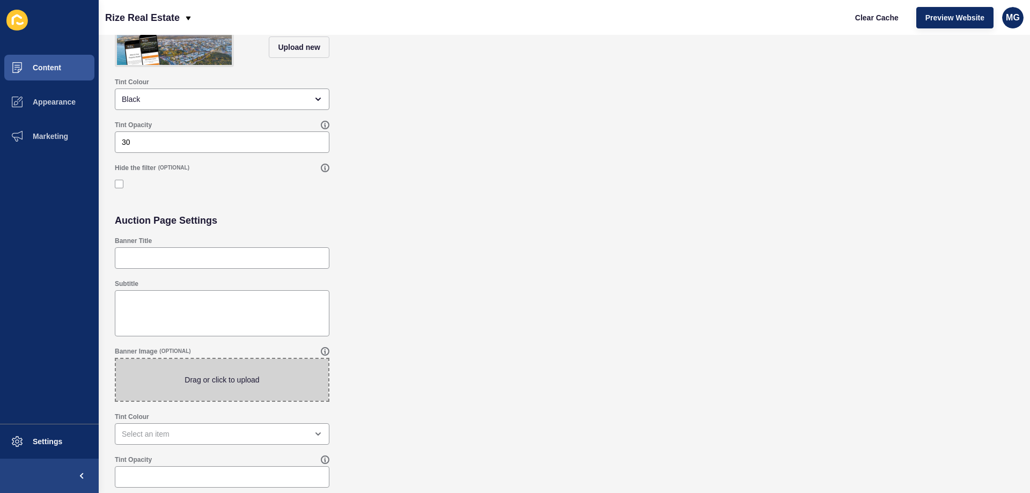
click at [233, 377] on span at bounding box center [222, 380] width 213 height 42
click at [116, 359] on input "Drag or click to upload" at bounding box center [116, 359] width 0 height 0
type input "C:\fakepath\3.png"
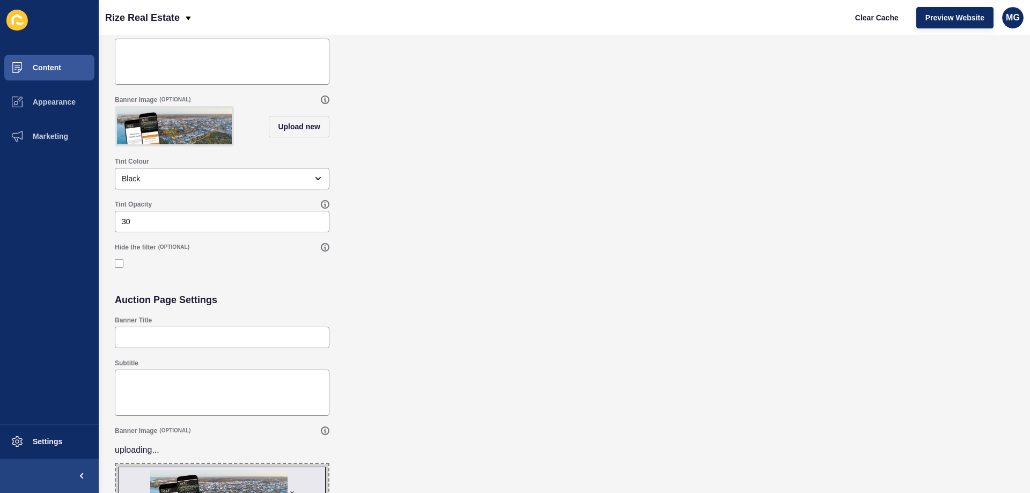
scroll to position [111, 0]
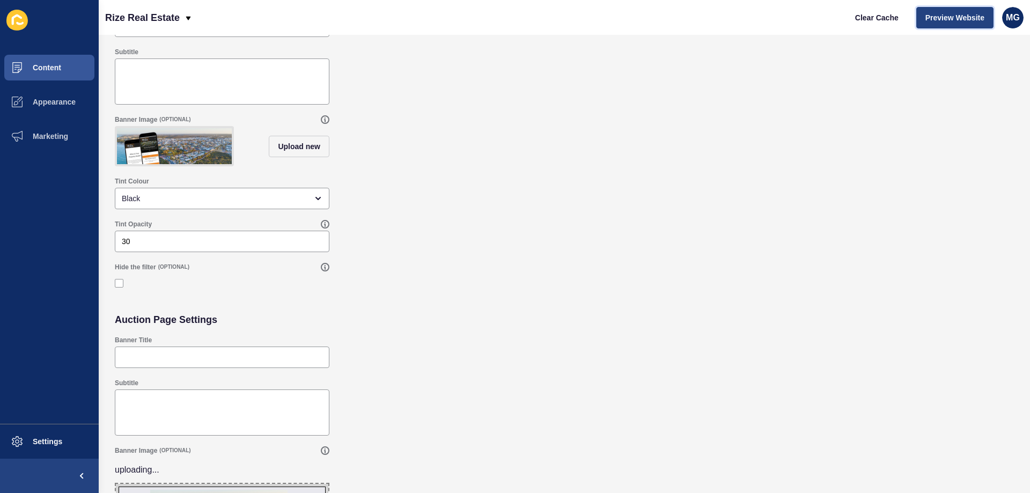
click at [964, 21] on span "Preview Website" at bounding box center [955, 17] width 59 height 11
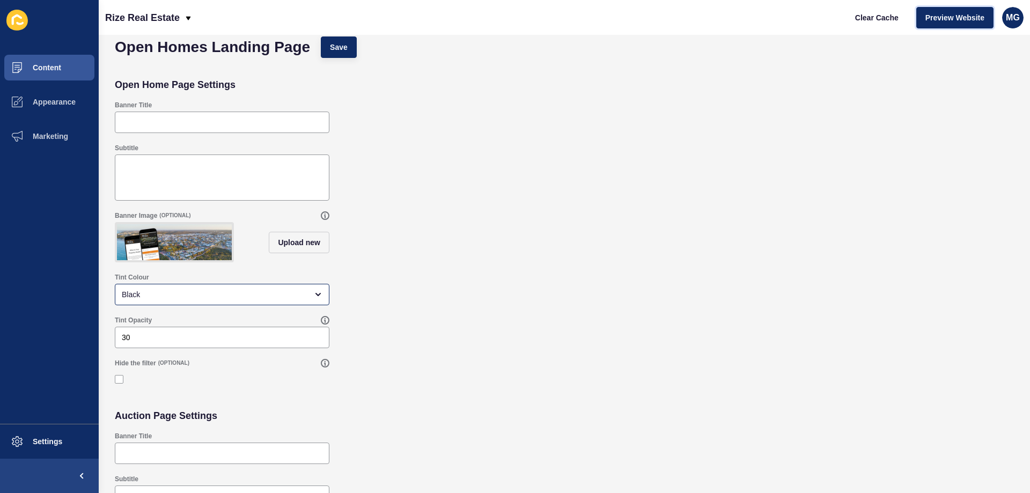
scroll to position [0, 0]
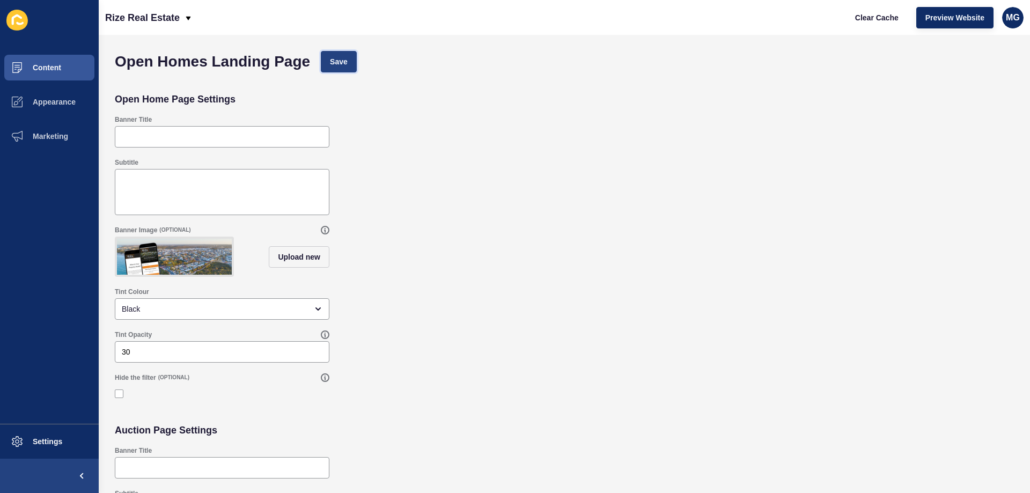
click at [345, 58] on span "Save" at bounding box center [339, 61] width 18 height 11
click at [343, 70] on button "Save" at bounding box center [339, 61] width 36 height 21
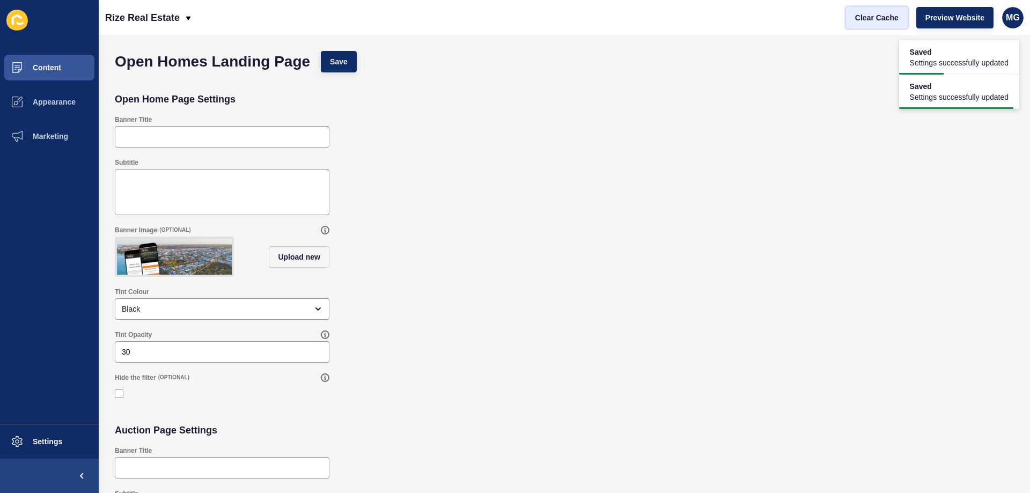
click at [867, 15] on span "Clear Cache" at bounding box center [876, 17] width 43 height 11
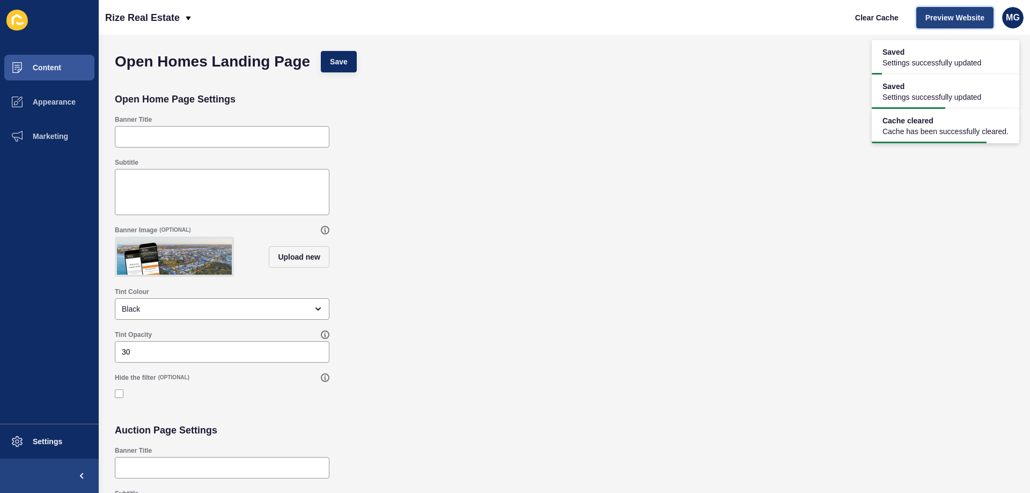
click at [942, 19] on span "Preview Website" at bounding box center [955, 17] width 59 height 11
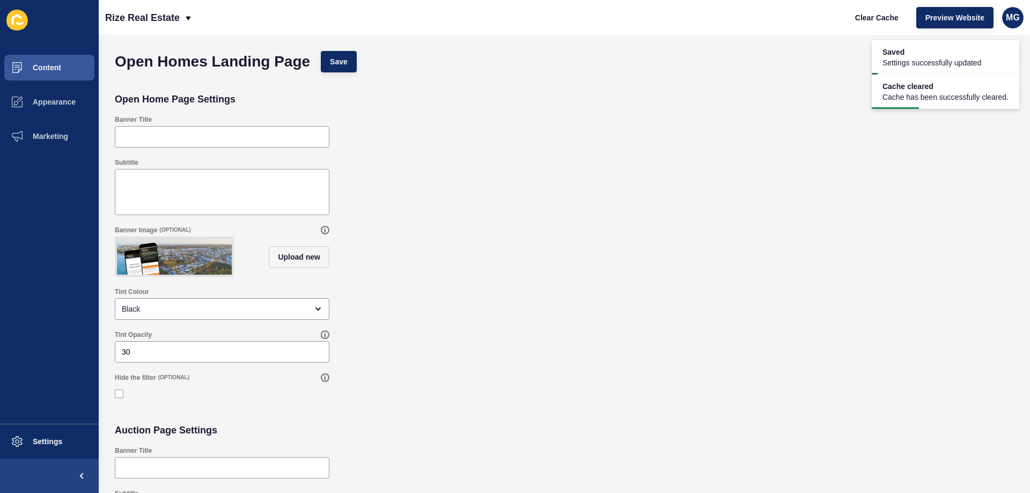
click at [540, 132] on div "Banner Title" at bounding box center [564, 131] width 910 height 43
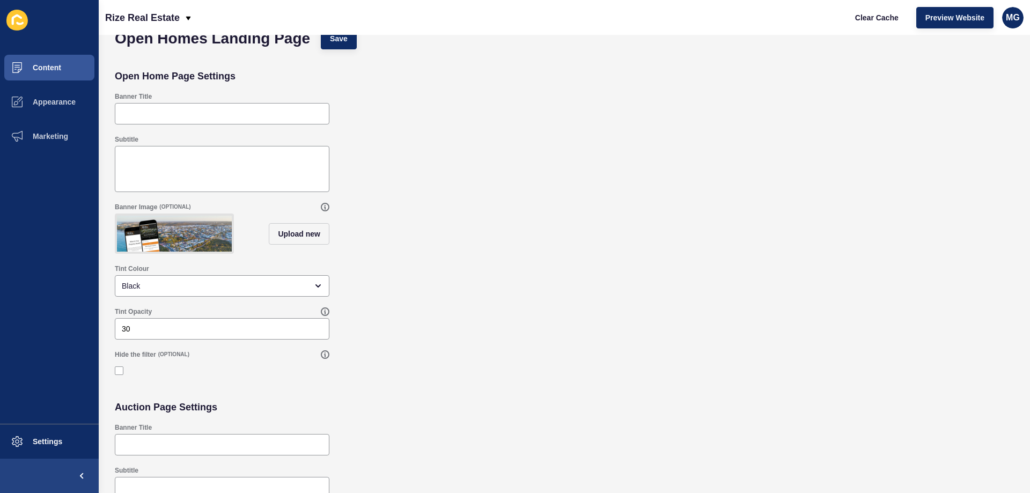
scroll to position [54, 0]
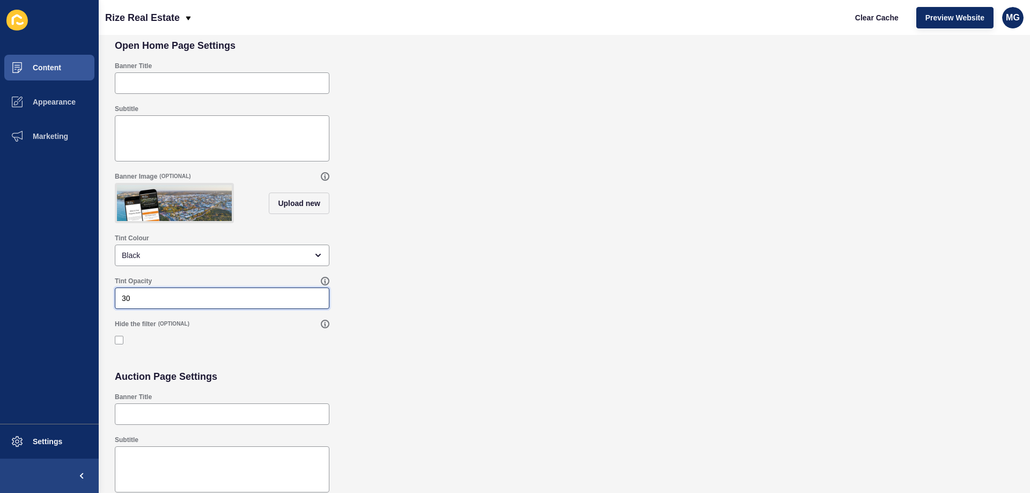
click at [173, 304] on input "30" at bounding box center [222, 298] width 201 height 11
drag, startPoint x: 173, startPoint y: 305, endPoint x: 28, endPoint y: 325, distance: 146.8
click at [28, 325] on div "Content Appearance Marketing Settings Rize Real Estate Clear Cache Preview Webs…" at bounding box center [515, 246] width 1030 height 493
type input "0"
click at [477, 338] on div "Hide the filter (OPTIONAL)" at bounding box center [564, 334] width 910 height 41
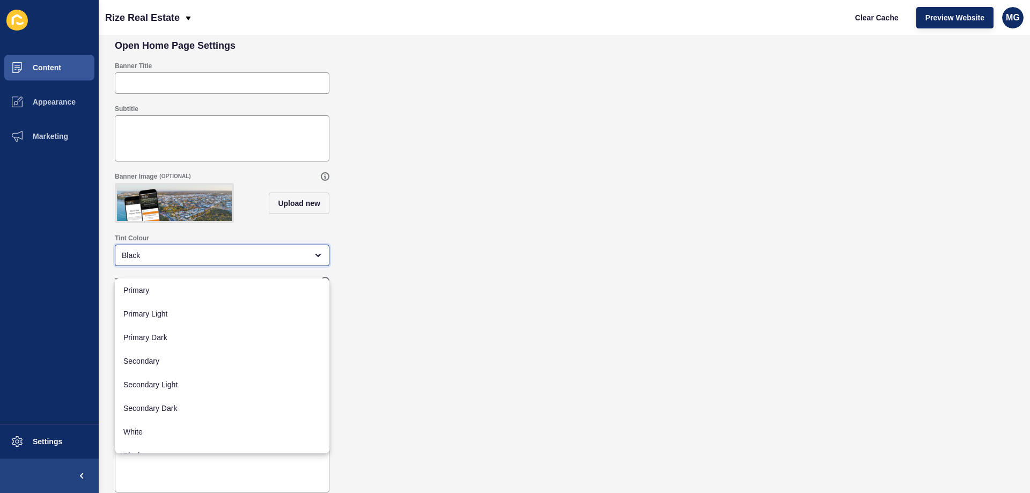
click at [187, 261] on div "Black" at bounding box center [215, 255] width 186 height 11
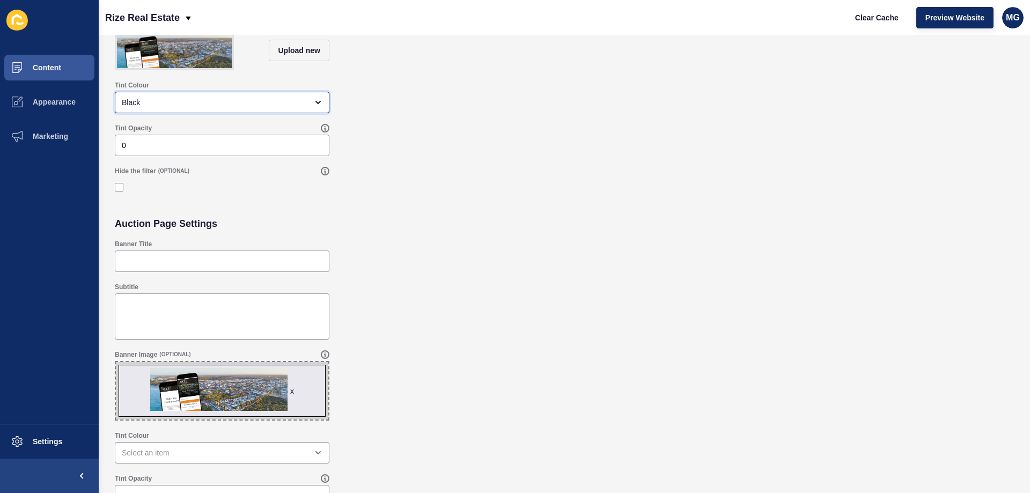
scroll to position [233, 0]
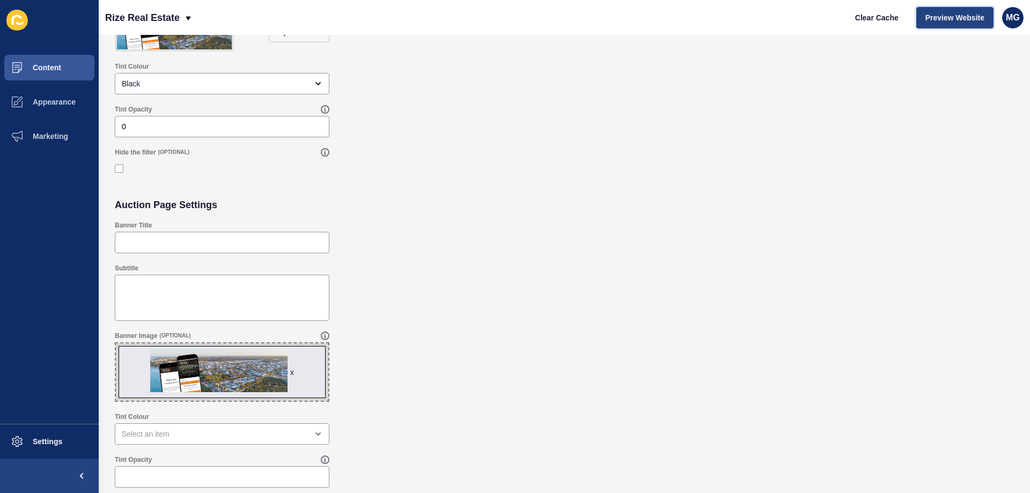
click at [924, 22] on button "Preview Website" at bounding box center [955, 17] width 77 height 21
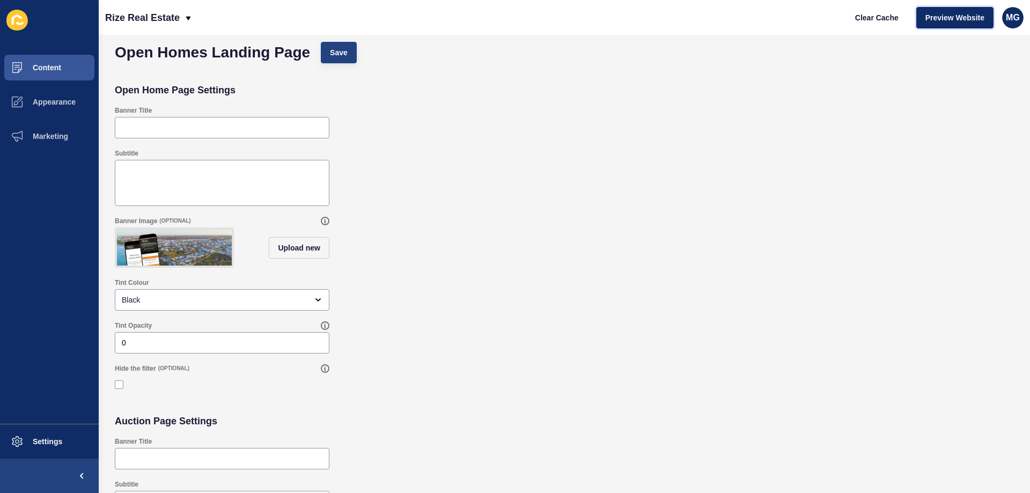
scroll to position [0, 0]
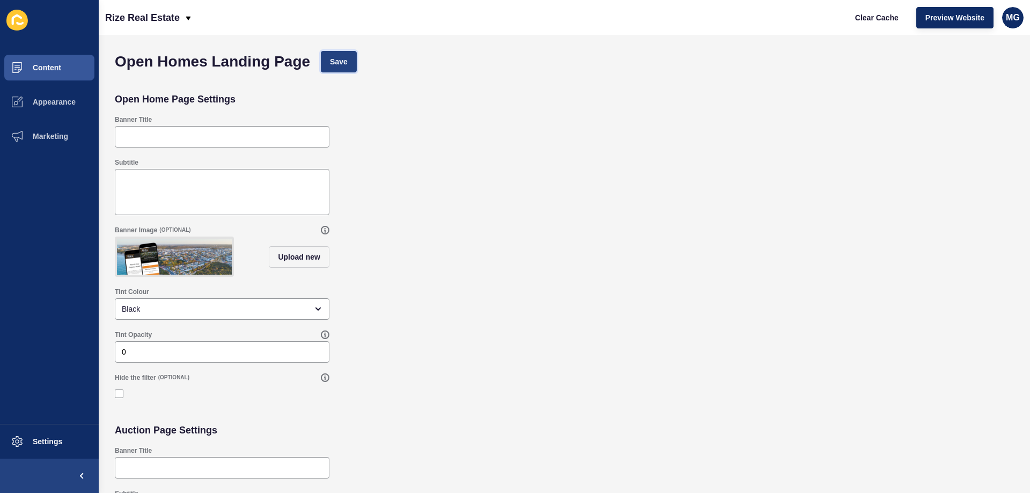
click at [354, 60] on button "Save" at bounding box center [339, 61] width 36 height 21
click at [864, 13] on span "Clear Cache" at bounding box center [876, 17] width 43 height 11
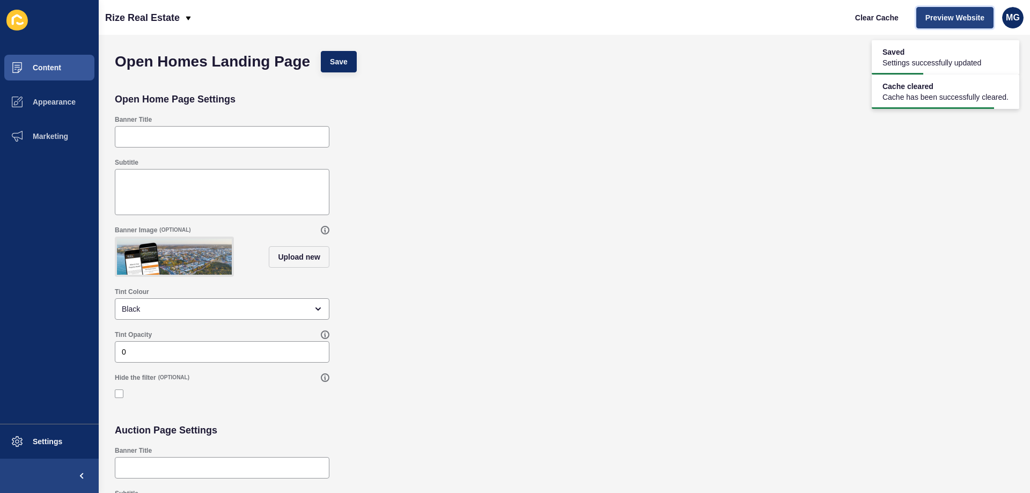
click at [960, 17] on span "Preview Website" at bounding box center [955, 17] width 59 height 11
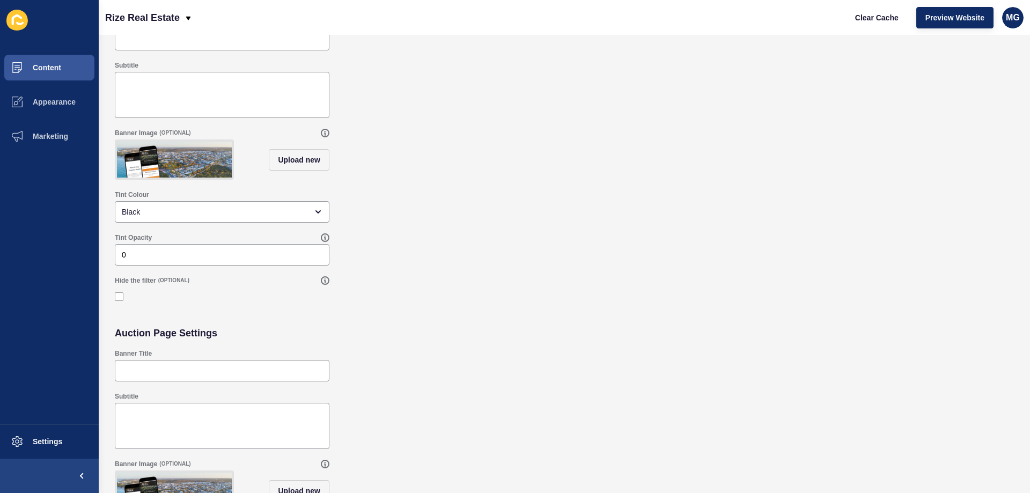
scroll to position [107, 0]
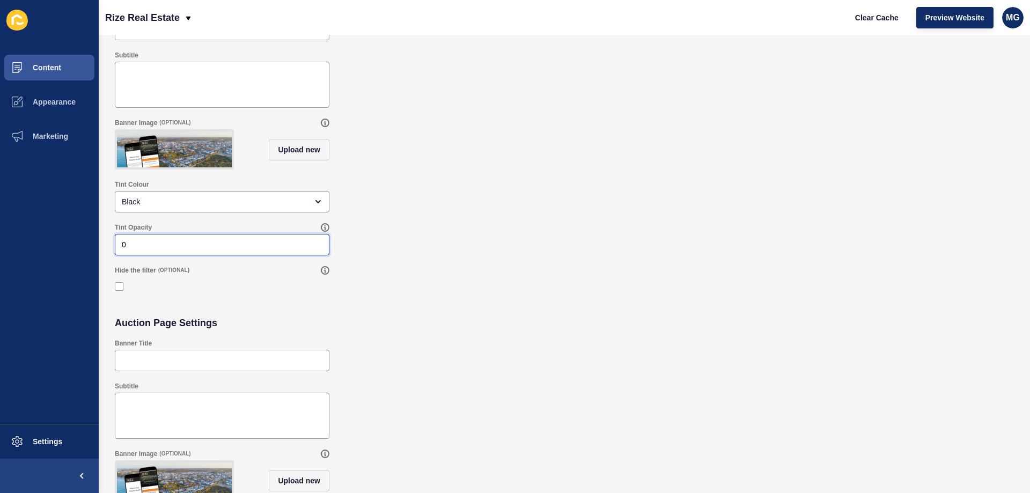
drag, startPoint x: 129, startPoint y: 253, endPoint x: 105, endPoint y: 256, distance: 24.4
click at [105, 256] on div "Open Homes Landing Page Save Open Home Page Settings Banner Title Subtitle Bann…" at bounding box center [565, 264] width 932 height 458
click at [575, 209] on div "Tint Colour Black" at bounding box center [564, 196] width 910 height 43
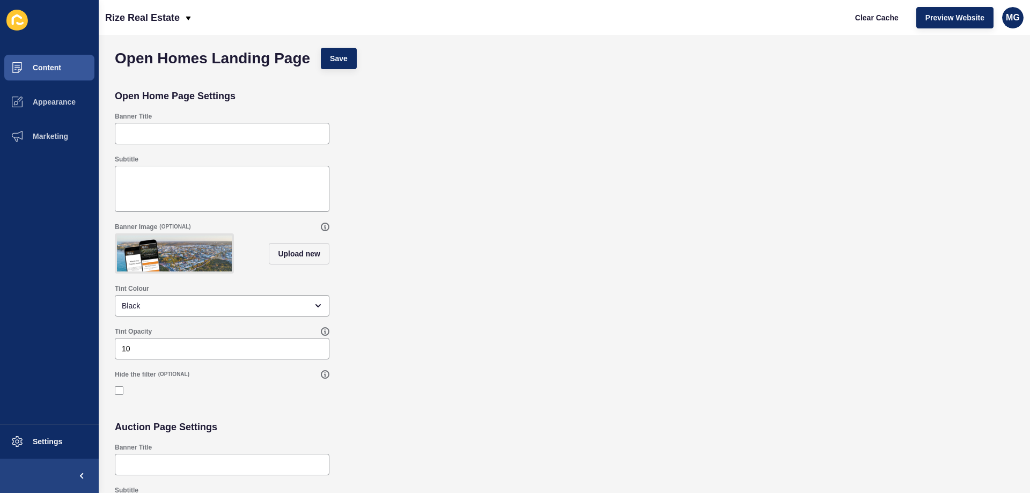
scroll to position [0, 0]
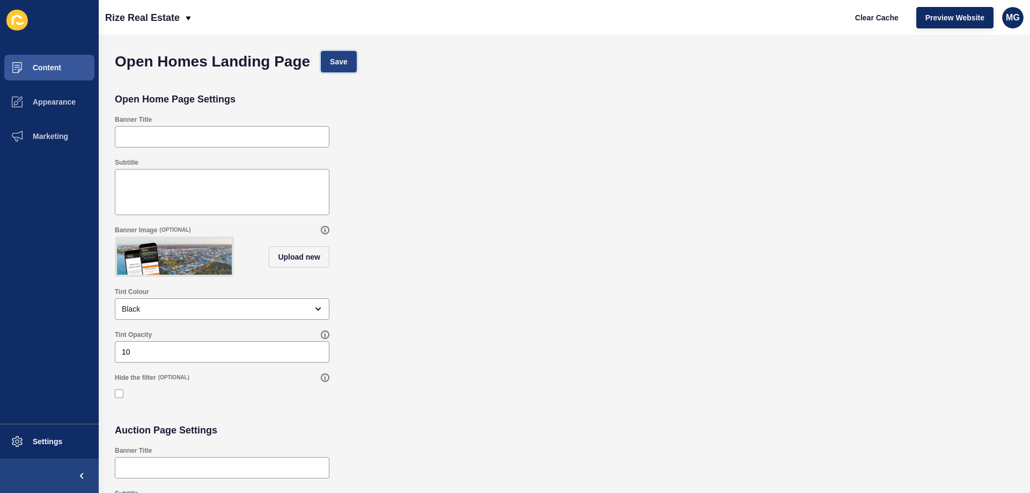
click at [325, 63] on button "Save" at bounding box center [339, 61] width 36 height 21
click at [948, 11] on button "Preview Website" at bounding box center [955, 17] width 77 height 21
drag, startPoint x: 149, startPoint y: 365, endPoint x: 65, endPoint y: 370, distance: 84.4
click at [65, 370] on div "Content Appearance Marketing Settings Rize Real Estate Clear Cache Preview Webs…" at bounding box center [515, 246] width 1030 height 493
click at [677, 325] on div "Tint Colour Black" at bounding box center [564, 303] width 910 height 43
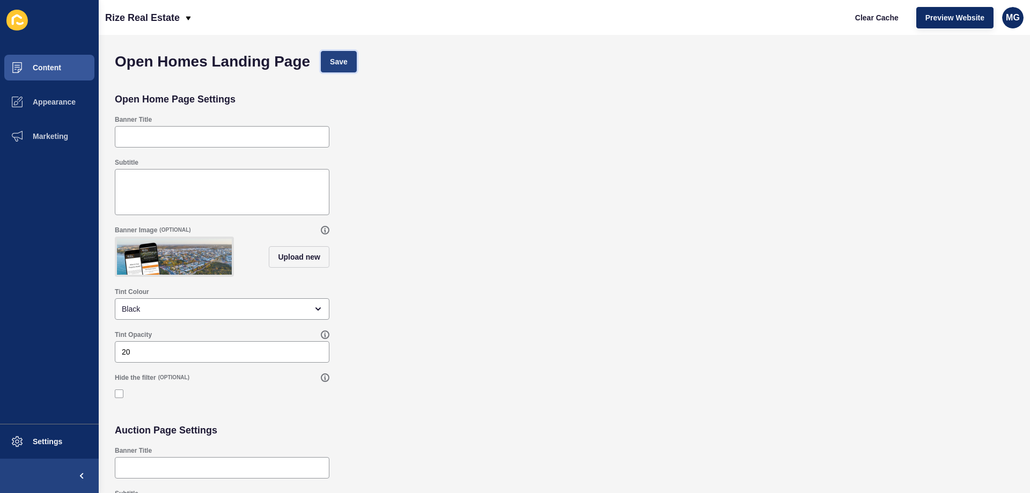
click at [338, 63] on span "Save" at bounding box center [339, 61] width 18 height 11
click at [881, 20] on span "Clear Cache" at bounding box center [876, 17] width 43 height 11
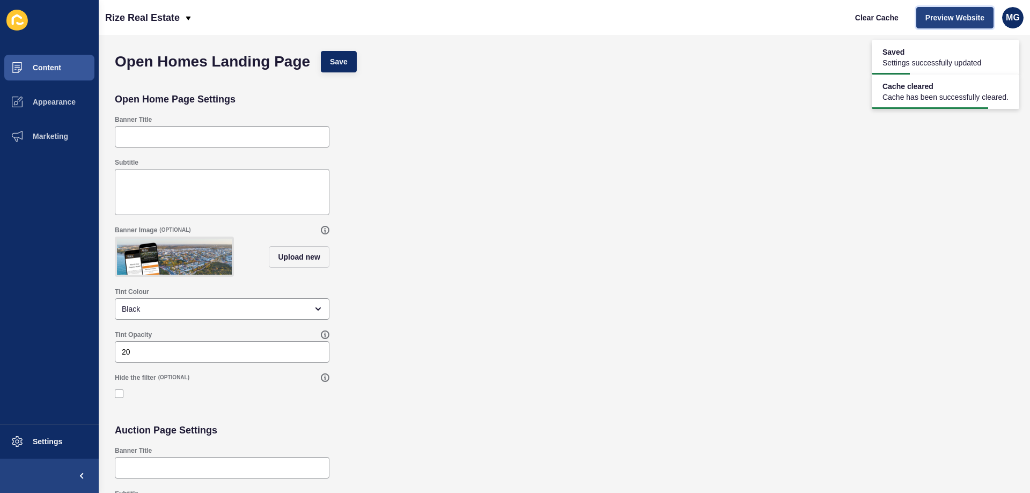
click at [960, 17] on span "Preview Website" at bounding box center [955, 17] width 59 height 11
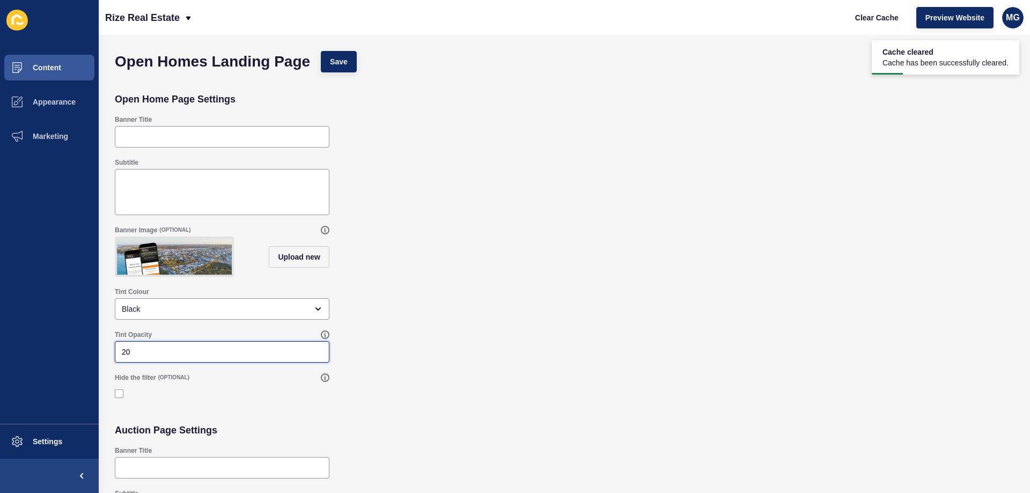
drag, startPoint x: 149, startPoint y: 361, endPoint x: 0, endPoint y: 371, distance: 149.0
click at [0, 371] on div "Content Appearance Marketing Settings Rize Real Estate Clear Cache Preview Webs…" at bounding box center [515, 246] width 1030 height 493
click at [466, 308] on div "Tint Colour Black" at bounding box center [564, 303] width 910 height 43
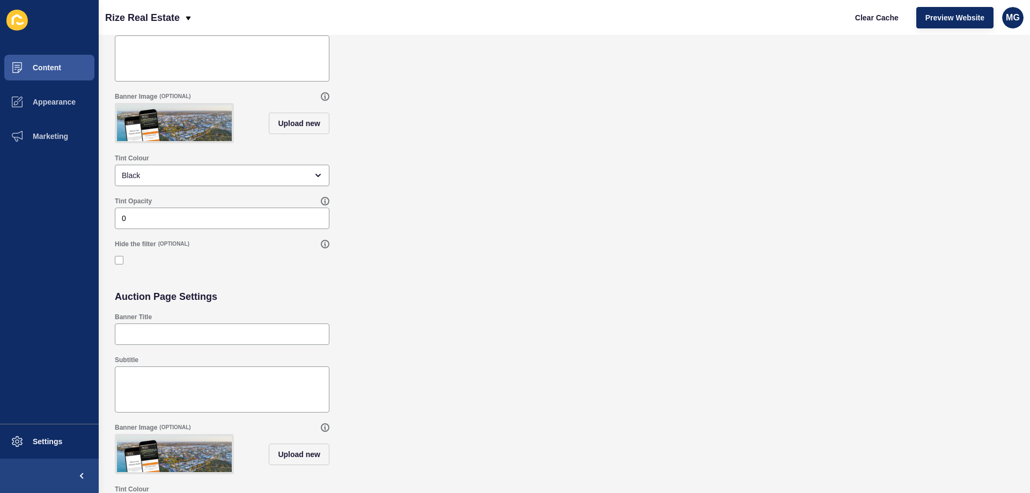
scroll to position [61, 0]
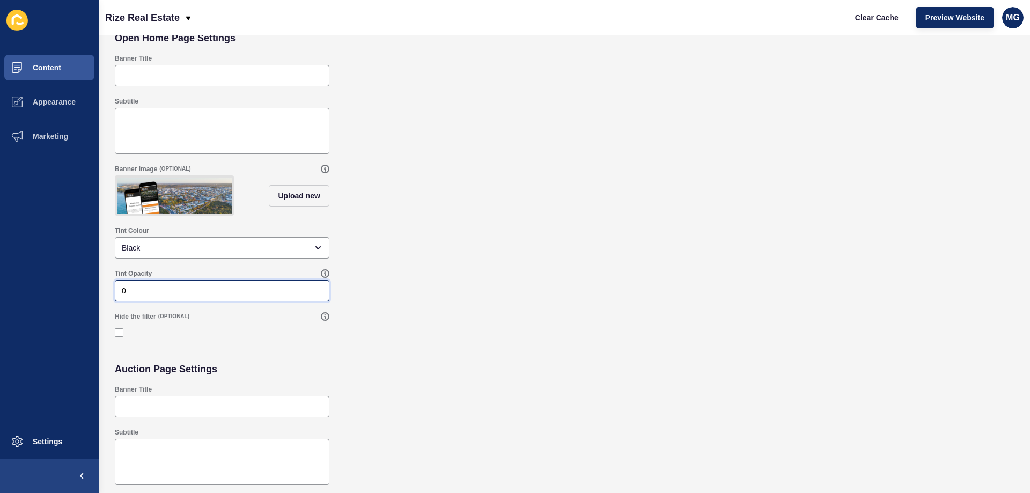
drag, startPoint x: 131, startPoint y: 299, endPoint x: 118, endPoint y: 300, distance: 13.4
click at [118, 300] on div "0" at bounding box center [222, 290] width 215 height 21
type input "15"
click at [208, 245] on div "Black" at bounding box center [222, 247] width 215 height 21
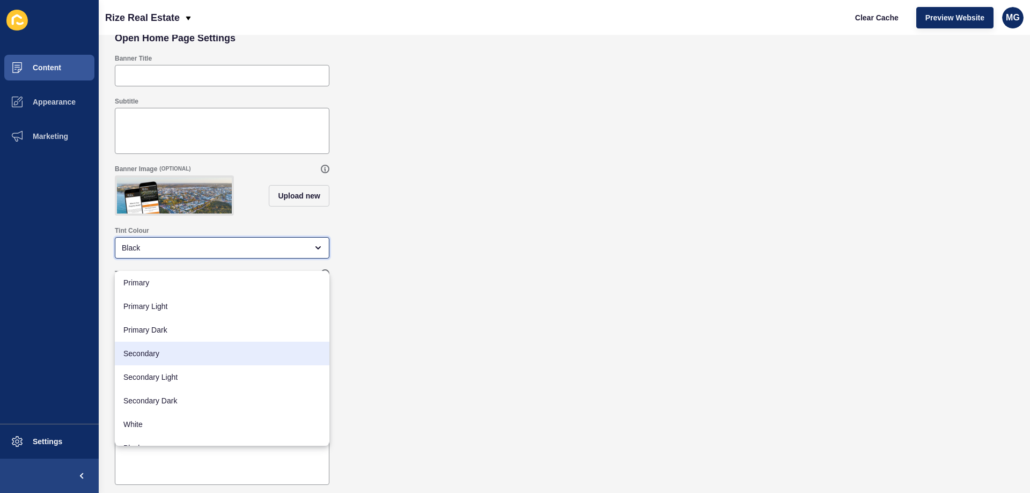
scroll to position [14, 0]
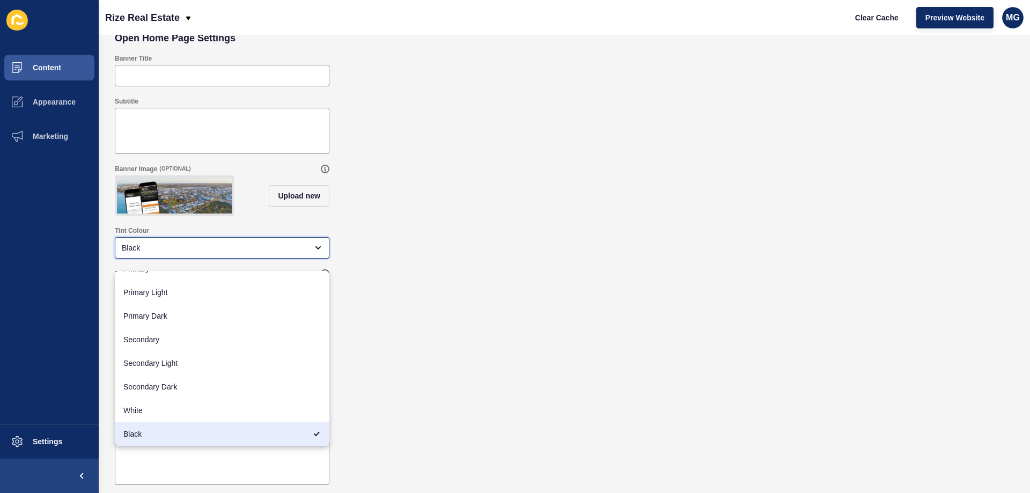
click at [162, 443] on div "Black" at bounding box center [222, 434] width 215 height 24
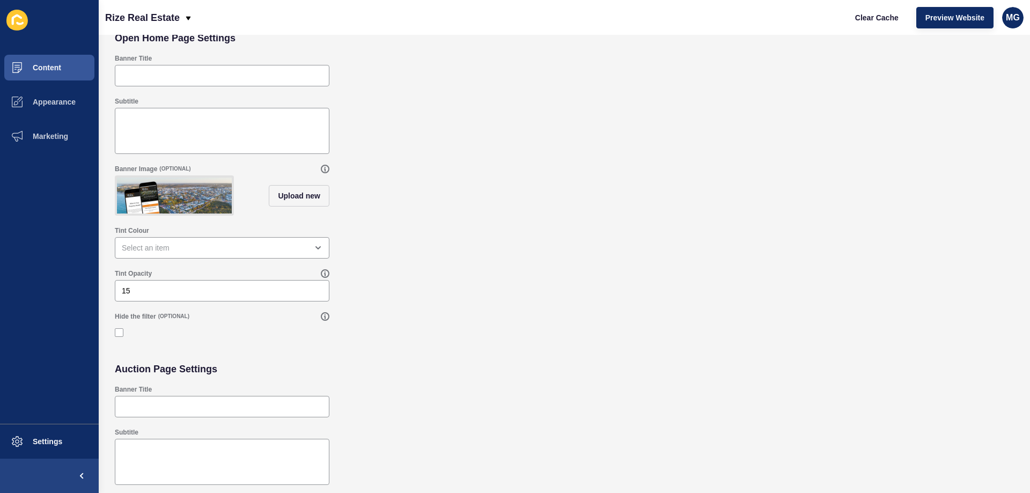
click at [495, 331] on div "Hide the filter (OPTIONAL)" at bounding box center [564, 327] width 910 height 41
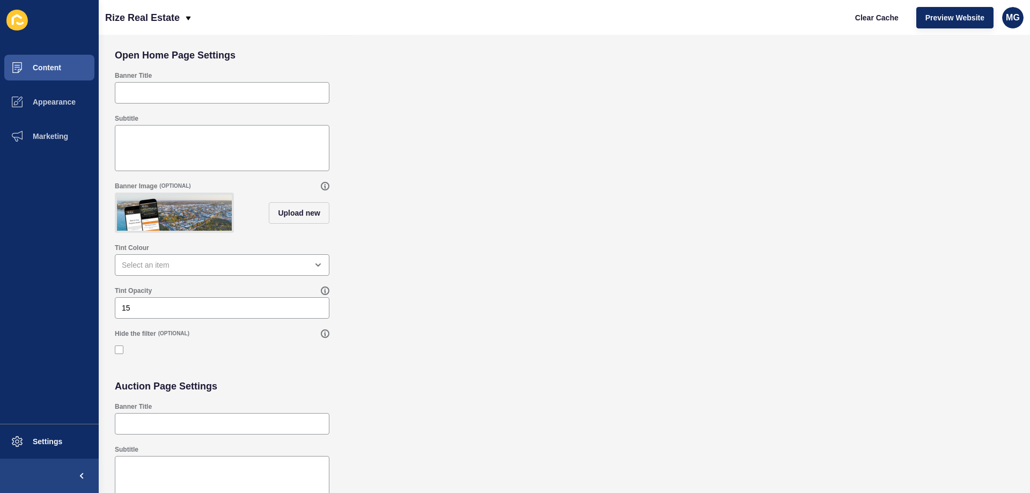
scroll to position [0, 0]
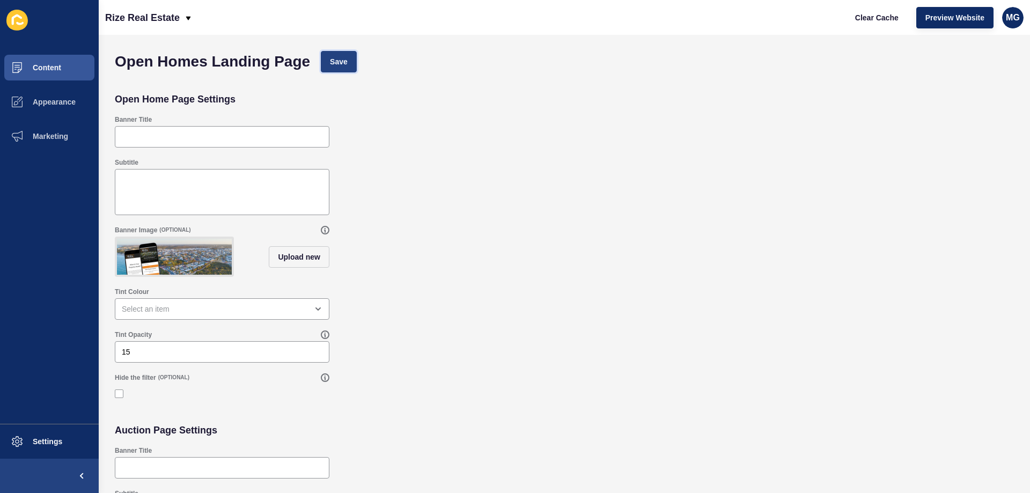
click at [346, 53] on button "Save" at bounding box center [339, 61] width 36 height 21
click at [886, 24] on button "Clear Cache" at bounding box center [877, 17] width 62 height 21
click at [876, 17] on span "Clear Cache" at bounding box center [876, 17] width 43 height 11
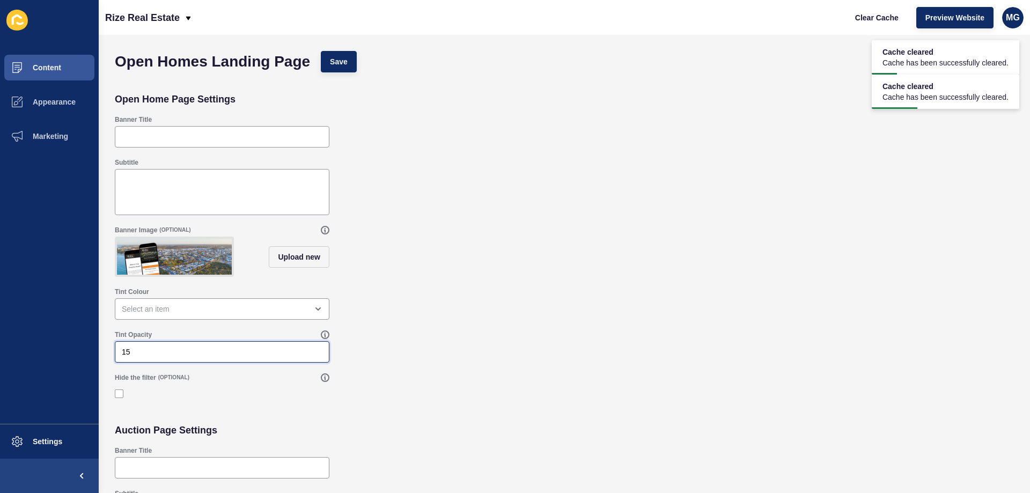
click at [145, 357] on input "15" at bounding box center [222, 352] width 201 height 11
type input "10"
click at [459, 269] on div "Banner Image (OPTIONAL) Upload new" at bounding box center [564, 252] width 910 height 62
click at [320, 62] on div "Open Homes Landing Page Save" at bounding box center [564, 62] width 910 height 32
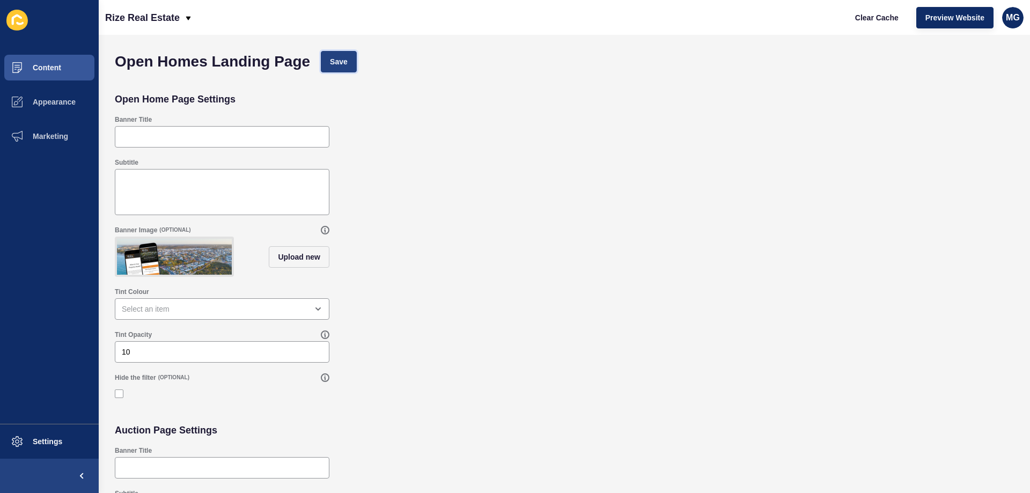
click at [330, 55] on button "Save" at bounding box center [339, 61] width 36 height 21
click at [859, 24] on button "Clear Cache" at bounding box center [877, 17] width 62 height 21
drag, startPoint x: 156, startPoint y: 368, endPoint x: 56, endPoint y: 367, distance: 99.3
click at [59, 367] on div "Content Appearance Marketing Settings Rize Real Estate Clear Cache Preview Webs…" at bounding box center [515, 246] width 1030 height 493
click at [162, 314] on div "open menu" at bounding box center [215, 309] width 186 height 11
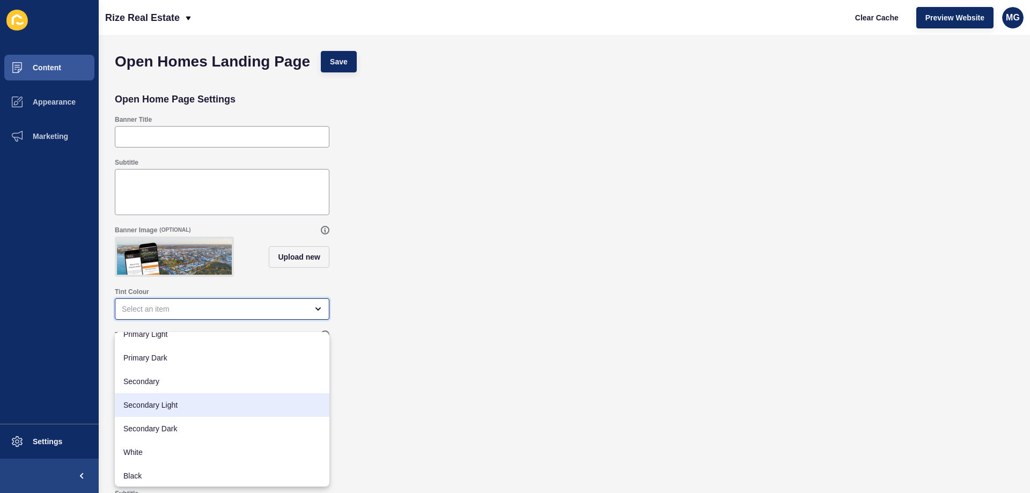
scroll to position [34, 0]
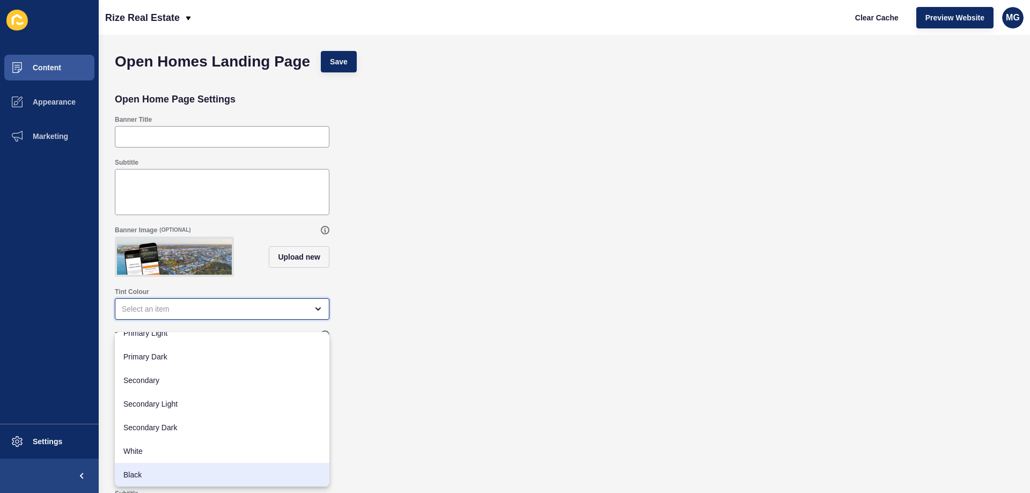
click at [130, 478] on span "Black" at bounding box center [221, 475] width 197 height 11
type input "Black"
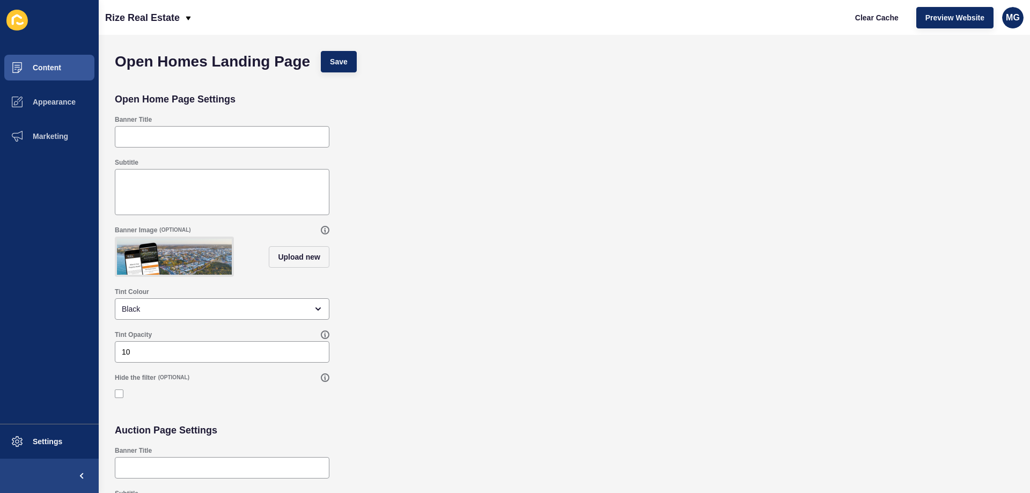
click at [428, 350] on div "Tint Opacity 10" at bounding box center [564, 346] width 910 height 43
click at [358, 61] on div "Open Homes Landing Page Save" at bounding box center [564, 62] width 910 height 32
click at [350, 62] on button "Save" at bounding box center [339, 61] width 36 height 21
click at [877, 27] on button "Clear Cache" at bounding box center [877, 17] width 62 height 21
click at [877, 18] on span "Clear Cache" at bounding box center [876, 17] width 43 height 11
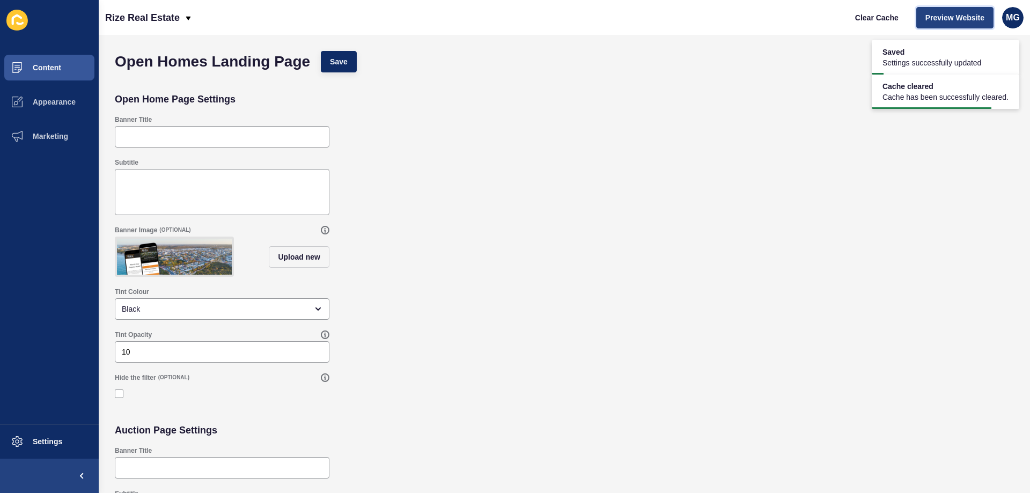
click at [934, 13] on span "Preview Website" at bounding box center [955, 17] width 59 height 11
click at [543, 214] on div "Subtitle" at bounding box center [564, 187] width 910 height 68
drag, startPoint x: 136, startPoint y: 360, endPoint x: 43, endPoint y: 372, distance: 93.2
click at [43, 372] on div "Content Appearance Marketing Settings Rize Real Estate Clear Cache Preview Webs…" at bounding box center [515, 246] width 1030 height 493
type input "0"
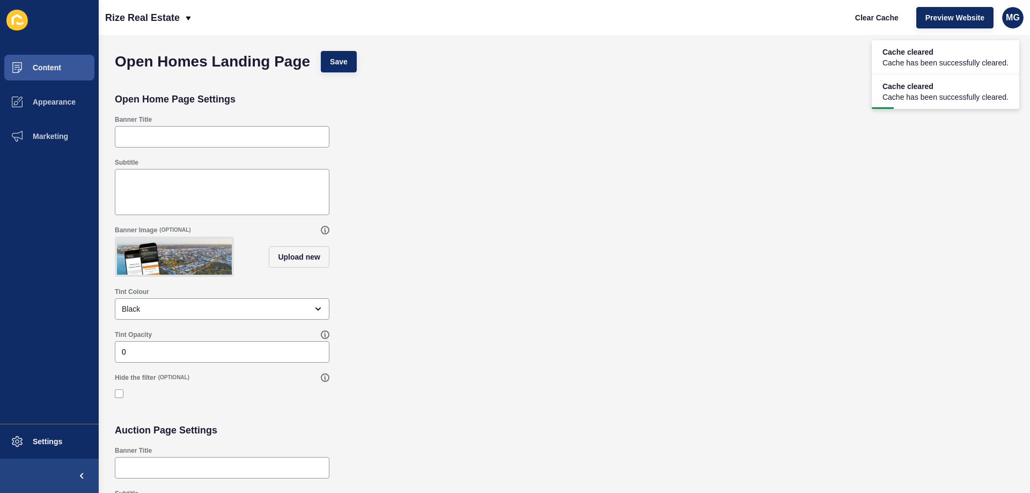
click at [616, 204] on div "Subtitle" at bounding box center [564, 187] width 910 height 68
click at [346, 68] on button "Save" at bounding box center [339, 61] width 36 height 21
click at [890, 9] on button "Clear Cache" at bounding box center [877, 17] width 62 height 21
click at [866, 14] on span "Clear Cache" at bounding box center [876, 17] width 43 height 11
click at [931, 18] on span "Preview Website" at bounding box center [955, 17] width 59 height 11
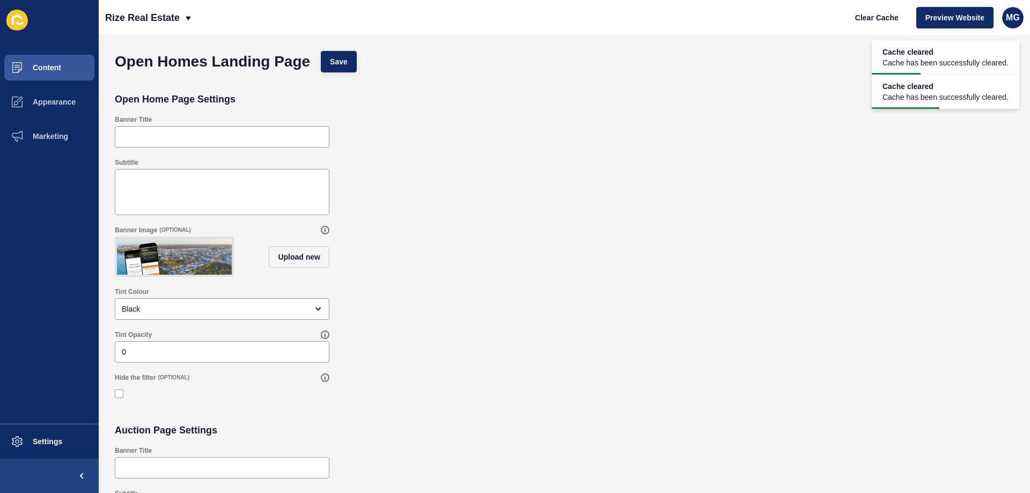
click at [458, 317] on div "Tint Colour Black" at bounding box center [564, 303] width 910 height 43
click at [321, 339] on icon at bounding box center [325, 335] width 9 height 9
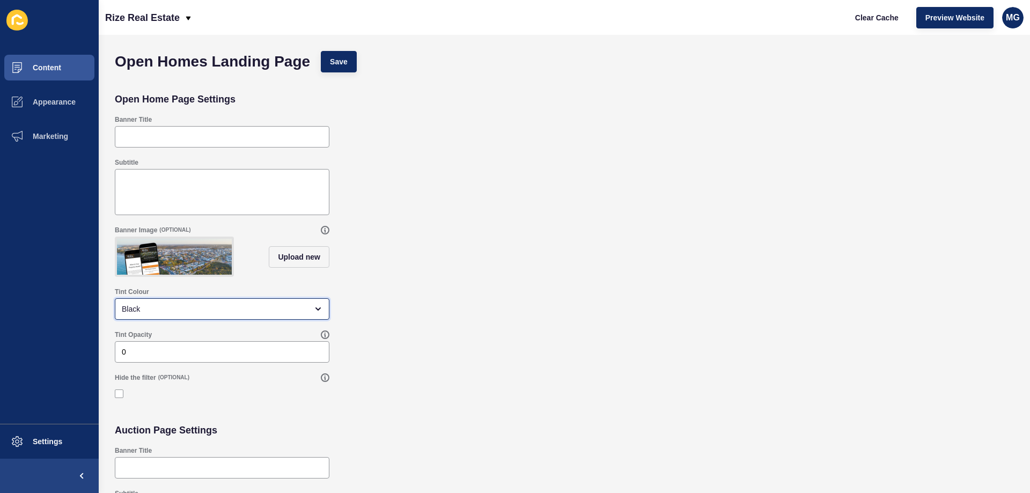
click at [187, 314] on div "Black" at bounding box center [215, 309] width 186 height 11
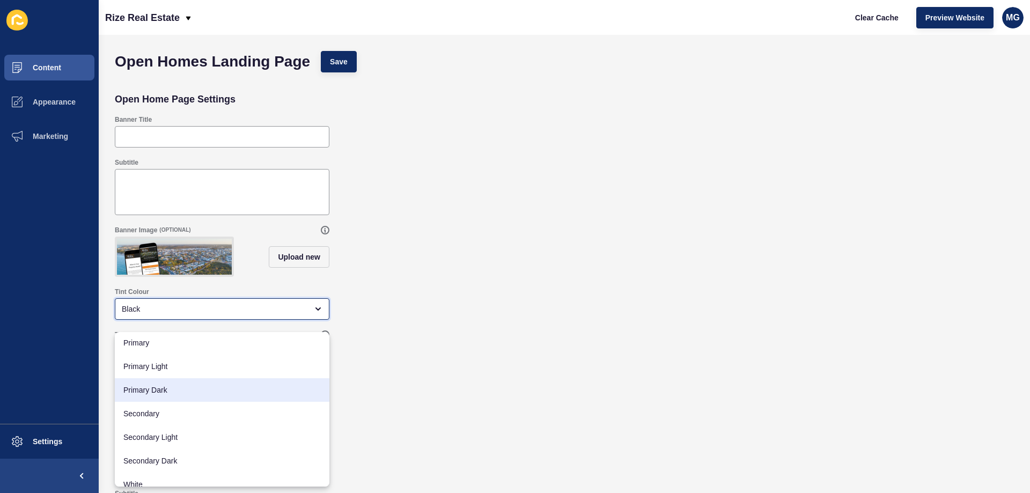
scroll to position [0, 0]
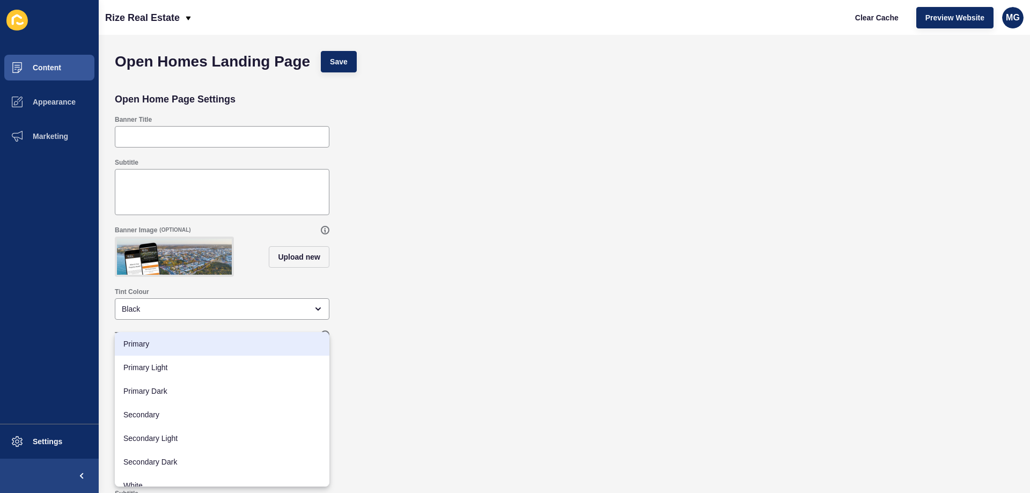
click at [383, 292] on div "Tint Colour Black" at bounding box center [564, 303] width 910 height 43
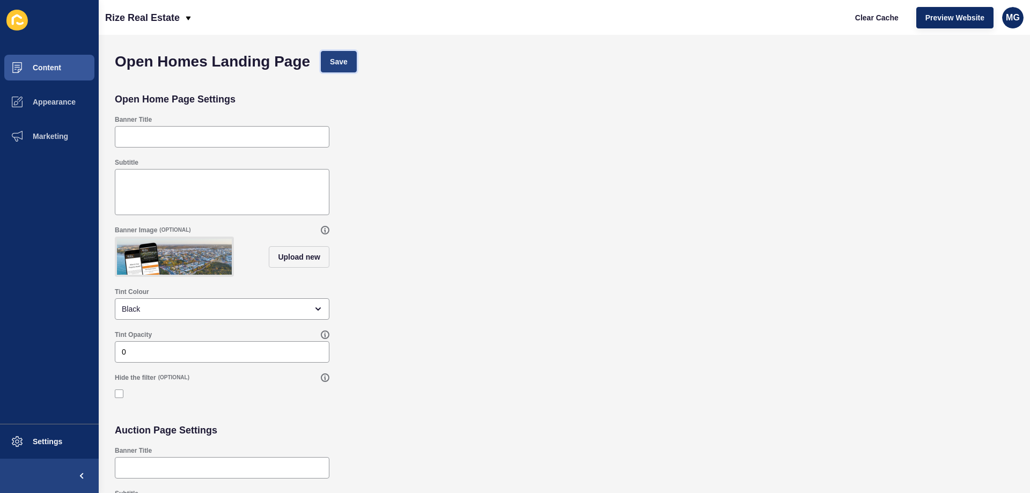
click at [347, 58] on span "Save" at bounding box center [339, 61] width 18 height 11
click at [876, 18] on span "Clear Cache" at bounding box center [876, 17] width 43 height 11
click at [874, 17] on span "Clear Cache" at bounding box center [876, 17] width 43 height 11
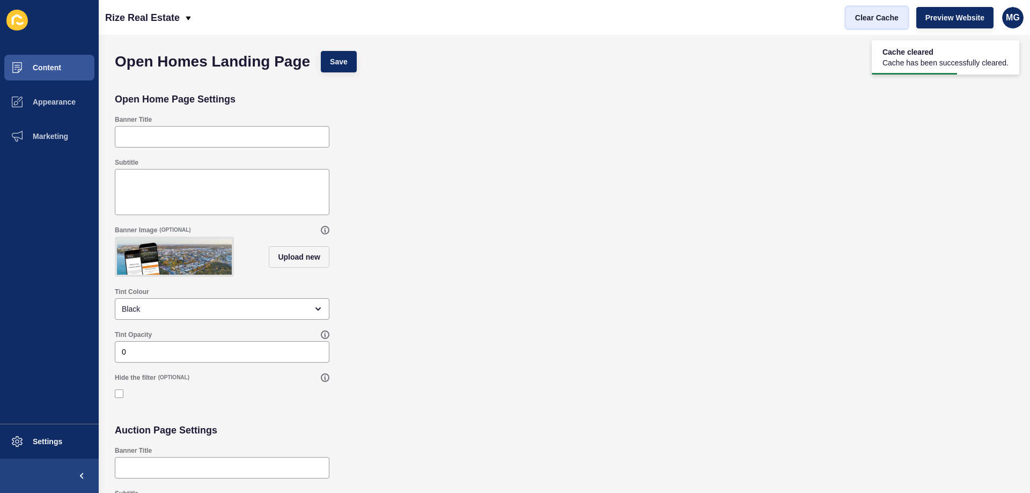
click at [873, 21] on span "Clear Cache" at bounding box center [876, 17] width 43 height 11
click at [947, 12] on span "Preview Website" at bounding box center [955, 17] width 59 height 11
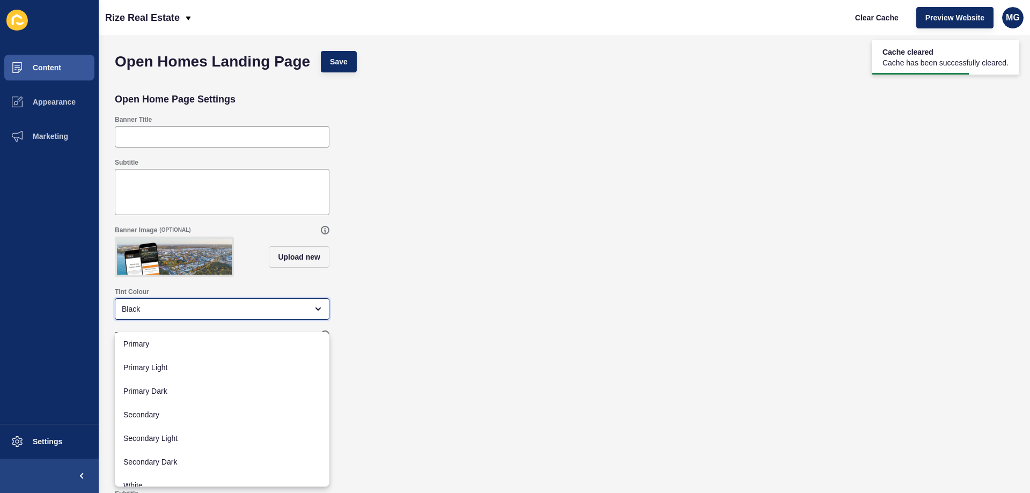
scroll to position [34, 0]
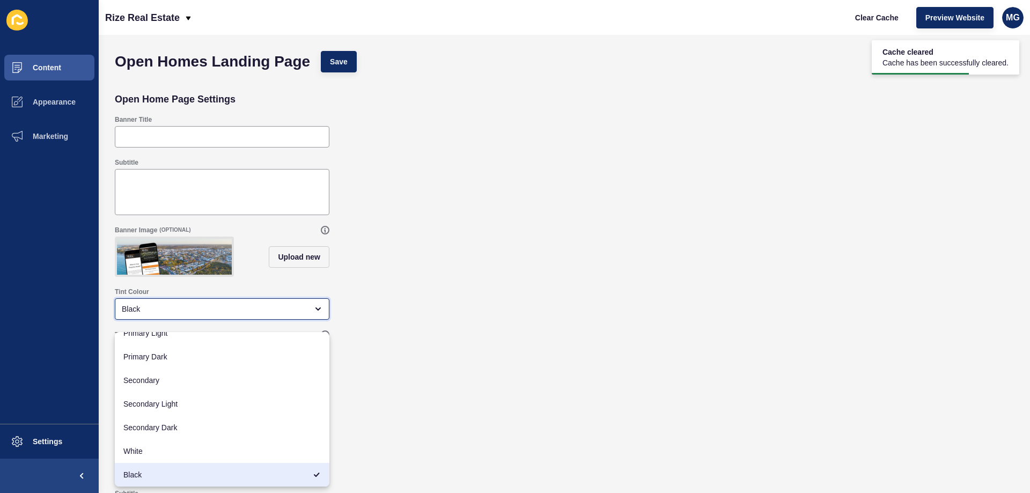
click at [204, 314] on div "Black" at bounding box center [215, 309] width 186 height 11
click at [516, 307] on div "Tint Colour Black" at bounding box center [564, 303] width 910 height 43
